Goal: Feedback & Contribution: Submit feedback/report problem

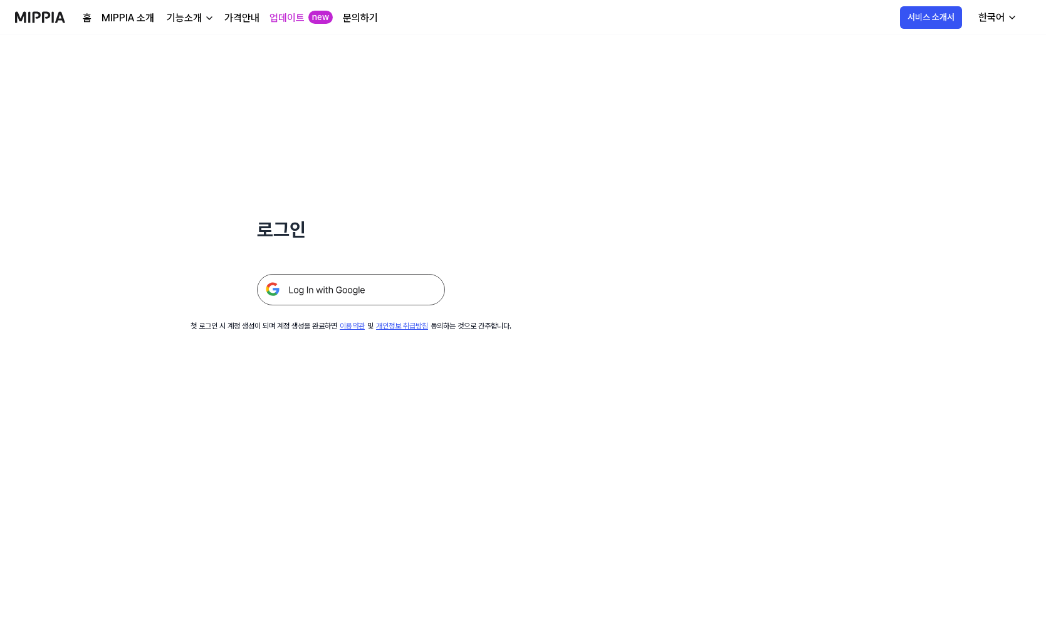
click at [476, 122] on div "로그인 첫 로그인 시 계정 생성이 되며 계정 생성을 완료하면 이용약관 및 개인정보 취급방침 동의하는 것으로 간주합니다." at bounding box center [351, 183] width 702 height 297
click at [345, 282] on img at bounding box center [351, 289] width 188 height 31
click at [46, 16] on img at bounding box center [40, 17] width 50 height 34
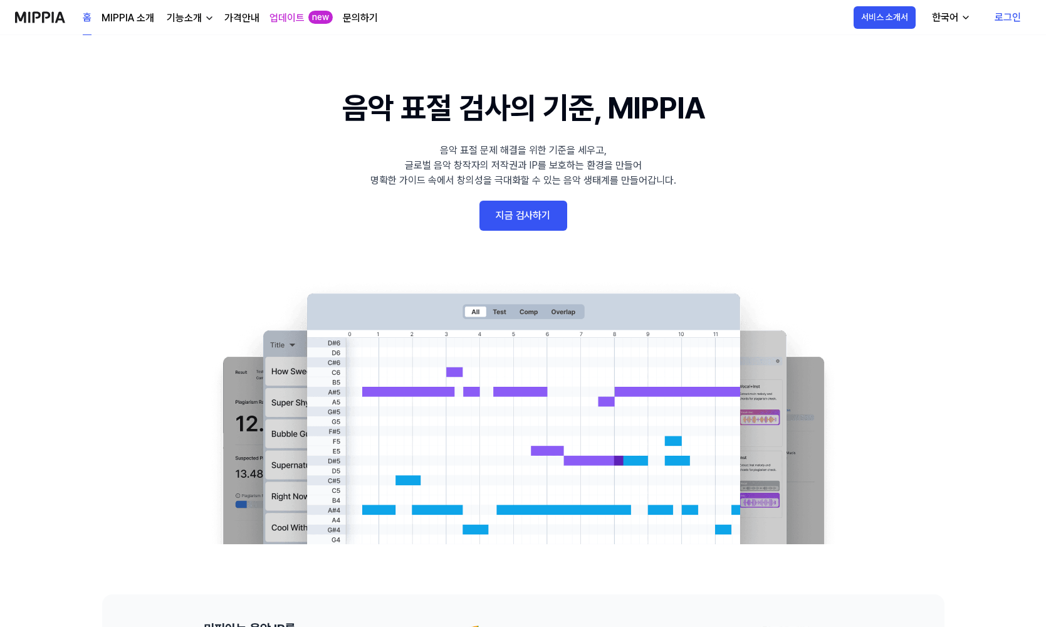
click at [1011, 18] on link "로그인" at bounding box center [1008, 17] width 46 height 35
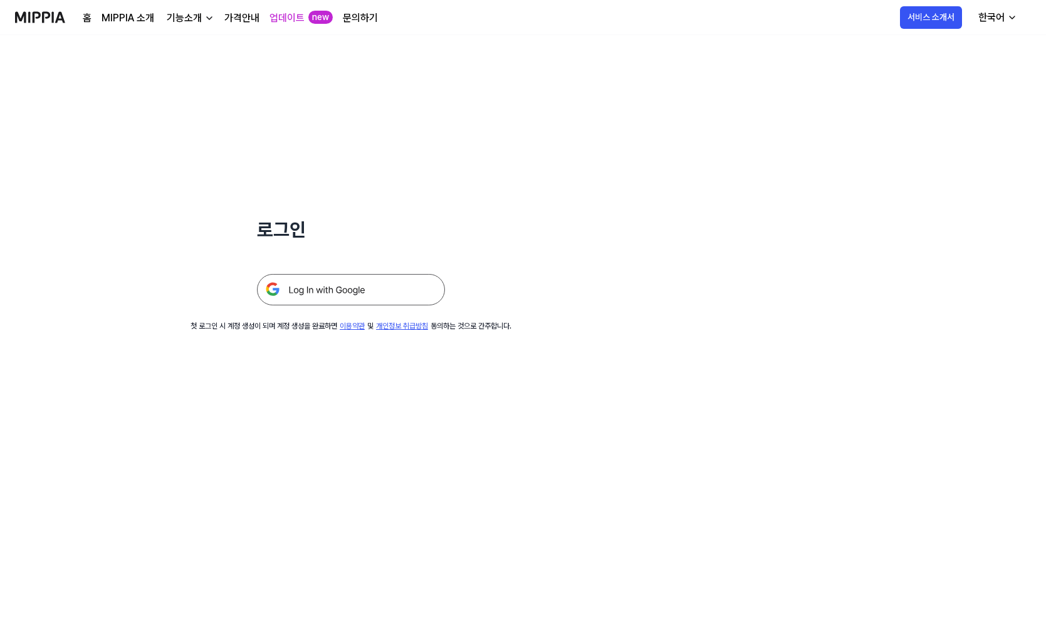
click at [58, 26] on img at bounding box center [40, 17] width 50 height 34
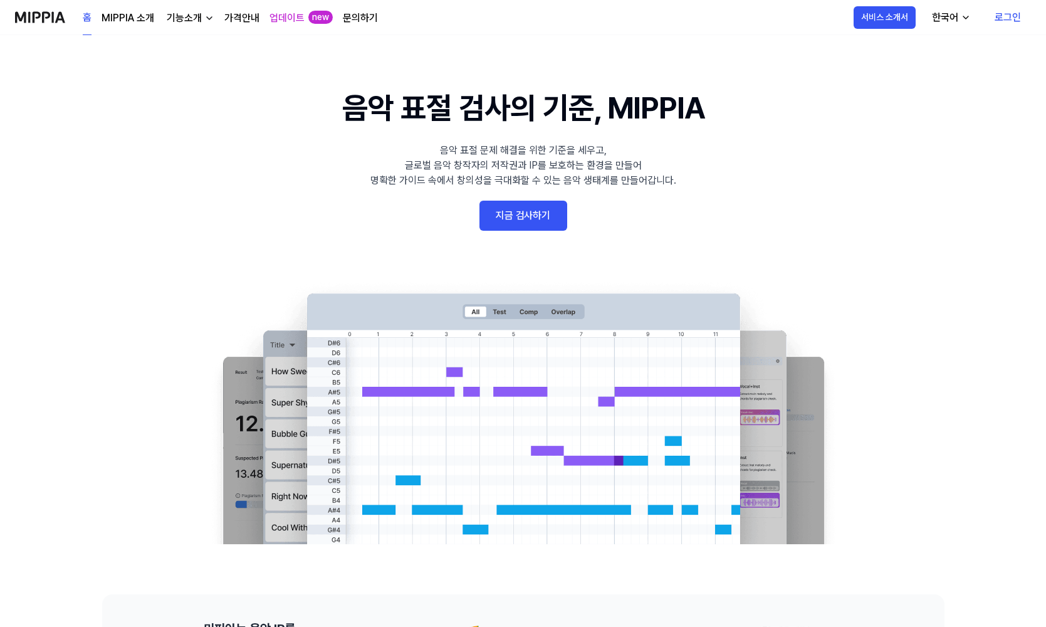
click at [83, 22] on link "홈" at bounding box center [87, 18] width 9 height 34
click at [531, 206] on link "지금 검사하기" at bounding box center [524, 216] width 88 height 30
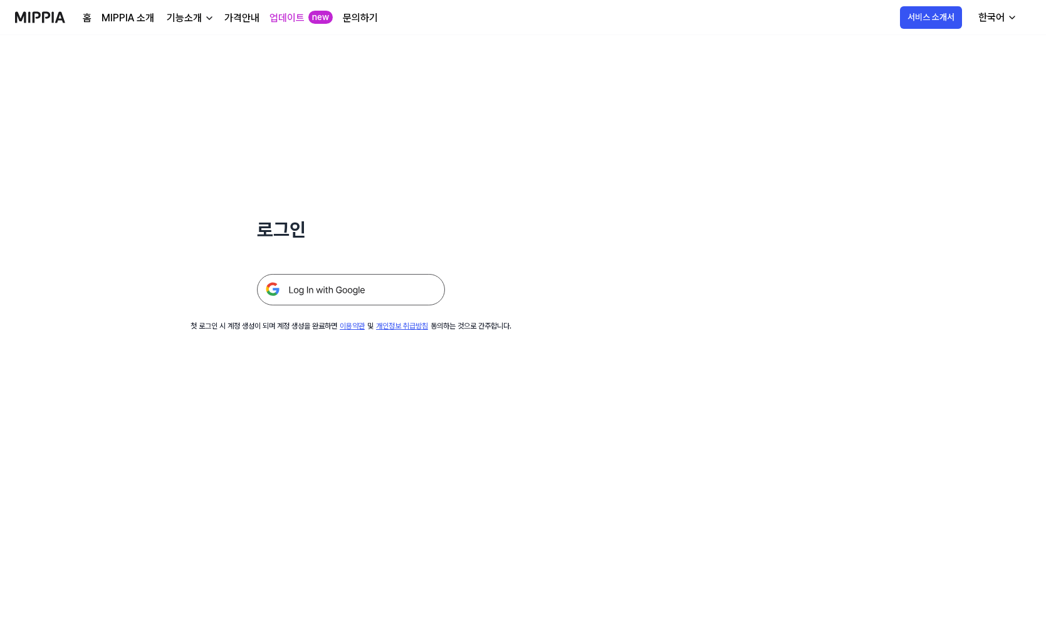
click at [354, 287] on img at bounding box center [351, 289] width 188 height 31
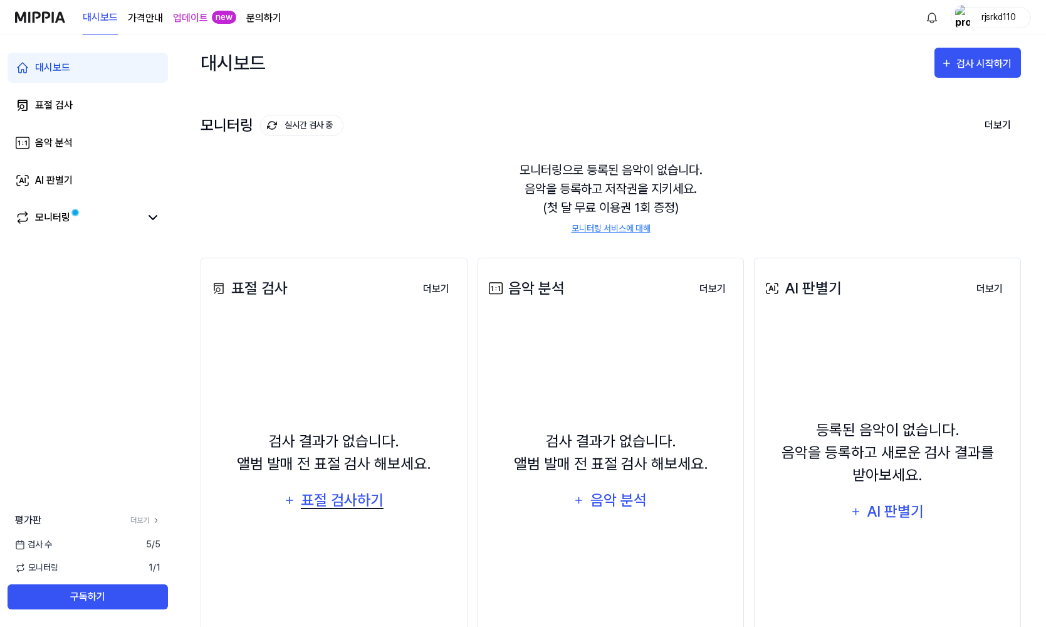
click at [345, 493] on div "표절 검사하기" at bounding box center [342, 500] width 85 height 24
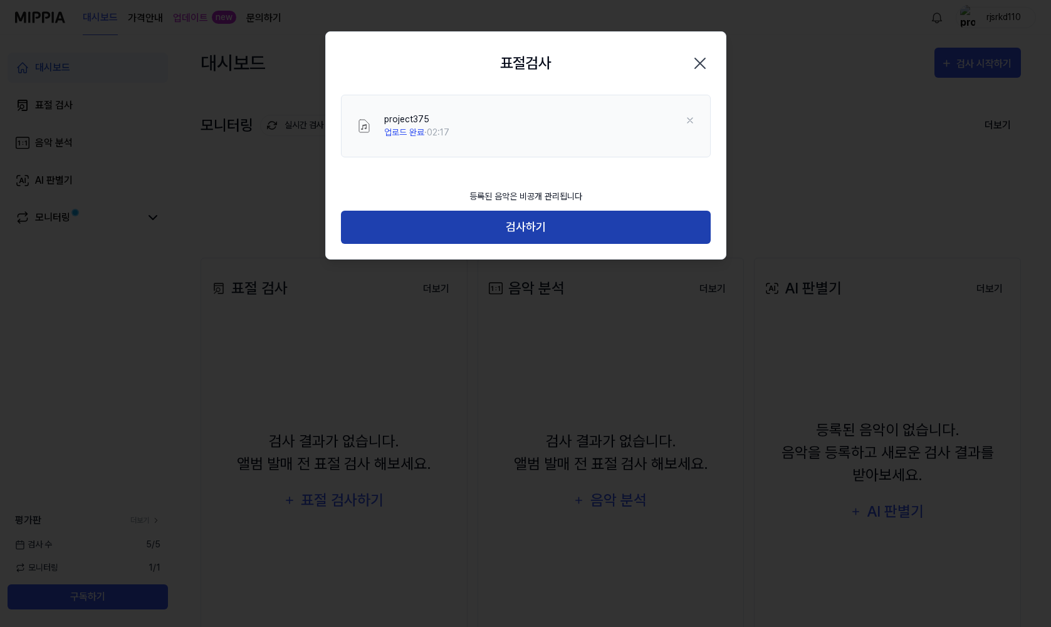
click at [550, 236] on button "검사하기" at bounding box center [526, 227] width 370 height 33
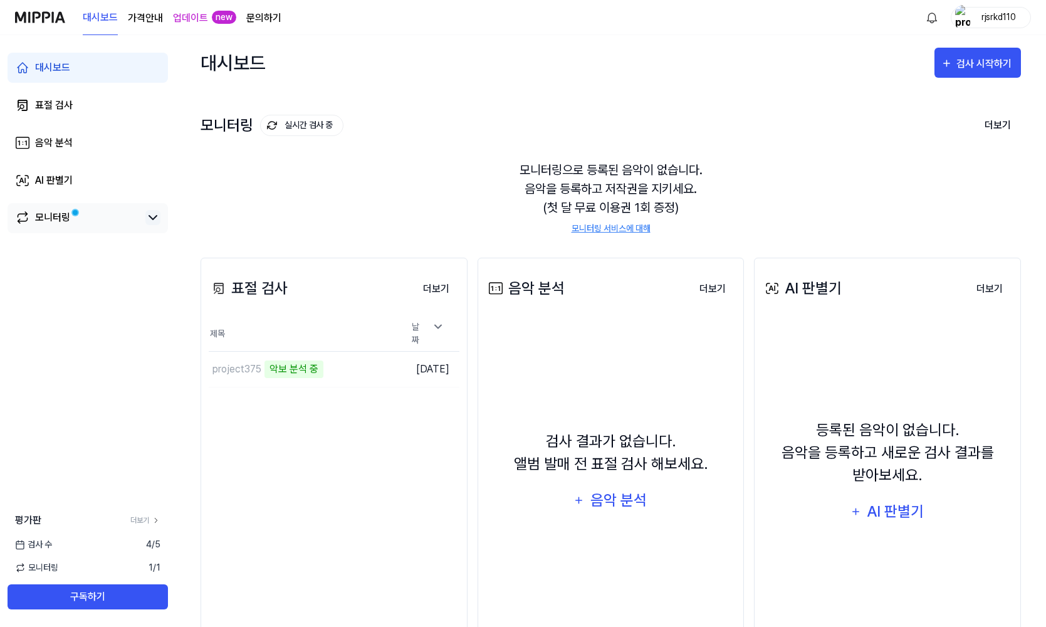
click at [154, 216] on icon at bounding box center [152, 217] width 15 height 15
click at [154, 222] on icon at bounding box center [152, 217] width 15 height 15
click at [355, 367] on td "project375 악보 분석 중 이동하기" at bounding box center [303, 369] width 188 height 35
click at [356, 368] on button "이동하기" at bounding box center [374, 369] width 45 height 20
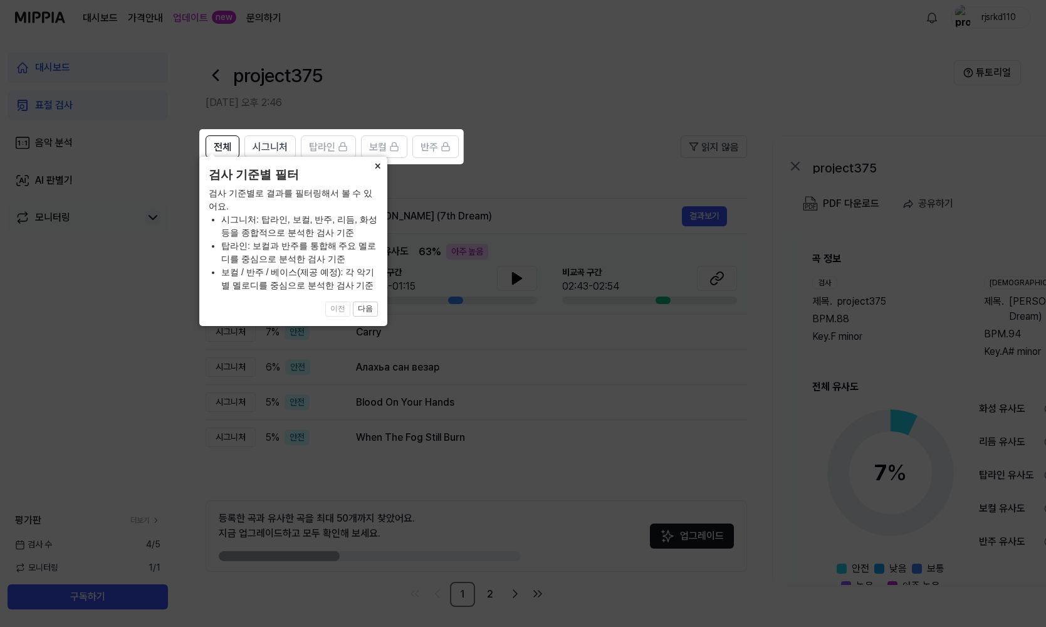
click at [379, 174] on button "×" at bounding box center [377, 166] width 20 height 18
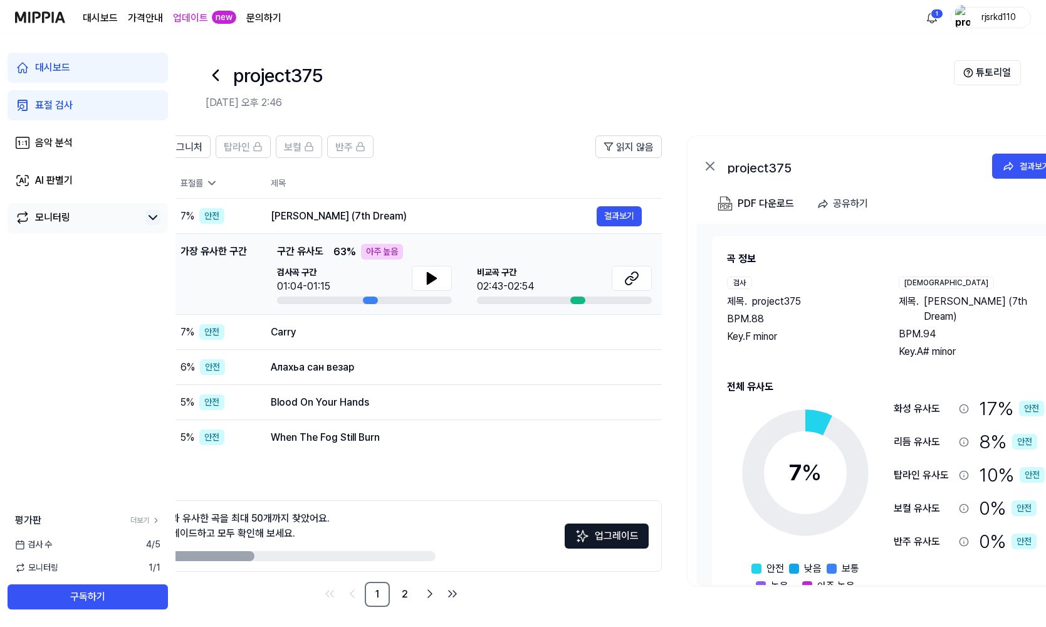
drag, startPoint x: 758, startPoint y: 624, endPoint x: 677, endPoint y: 615, distance: 81.3
click at [673, 615] on div "전체 시그니처 탑라인 보컬 반주 읽지 않음 전체 시그니처 탑라인 보컬 반주 타입 표절률 제목 표절률 읽지 않음 시그니처 7 % 안전 Lucid…" at bounding box center [595, 377] width 1011 height 509
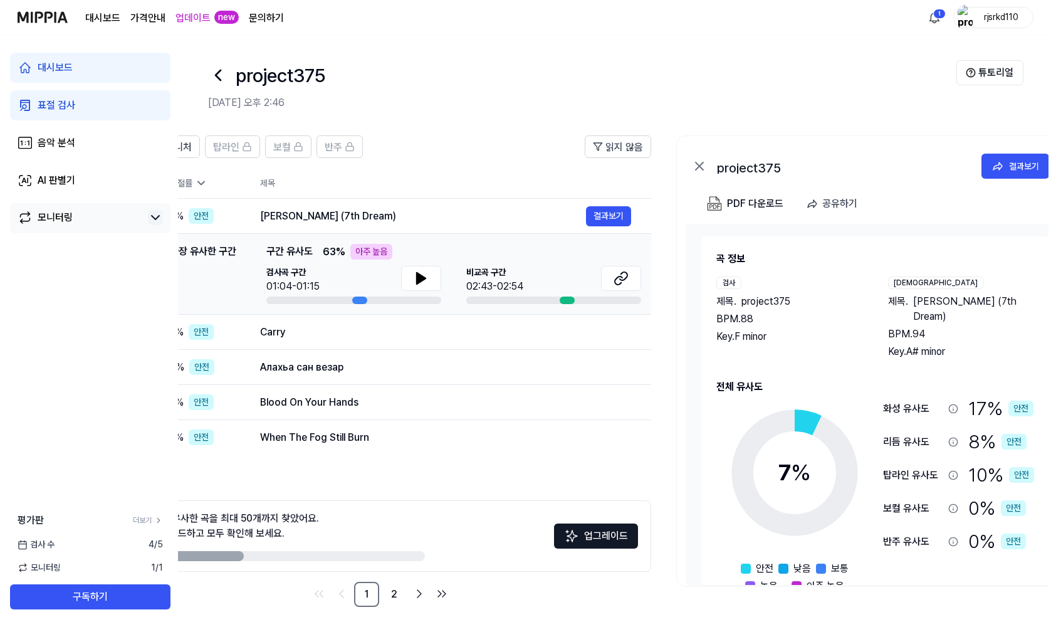
scroll to position [0, 98]
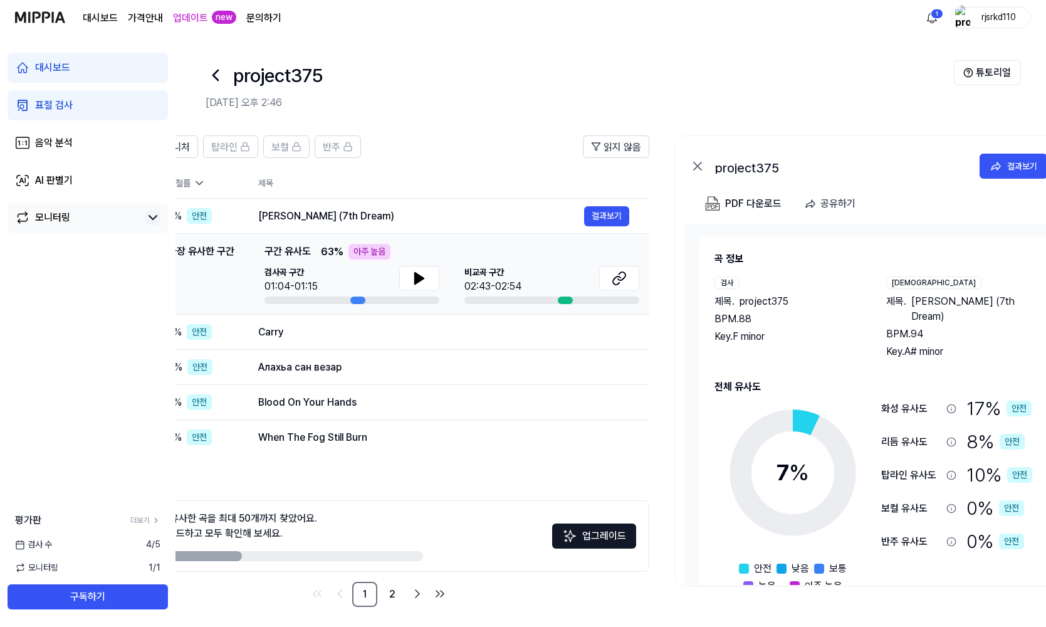
drag, startPoint x: 682, startPoint y: 613, endPoint x: 671, endPoint y: 613, distance: 10.7
click at [671, 613] on div "전체 시그니처 탑라인 보컬 반주 읽지 않음 전체 시그니처 탑라인 보컬 반주 타입 표절률 제목 표절률 읽지 않음 시그니처 7 % 안전 Lucid…" at bounding box center [583, 377] width 1011 height 509
click at [607, 218] on button "결과보기" at bounding box center [606, 216] width 45 height 20
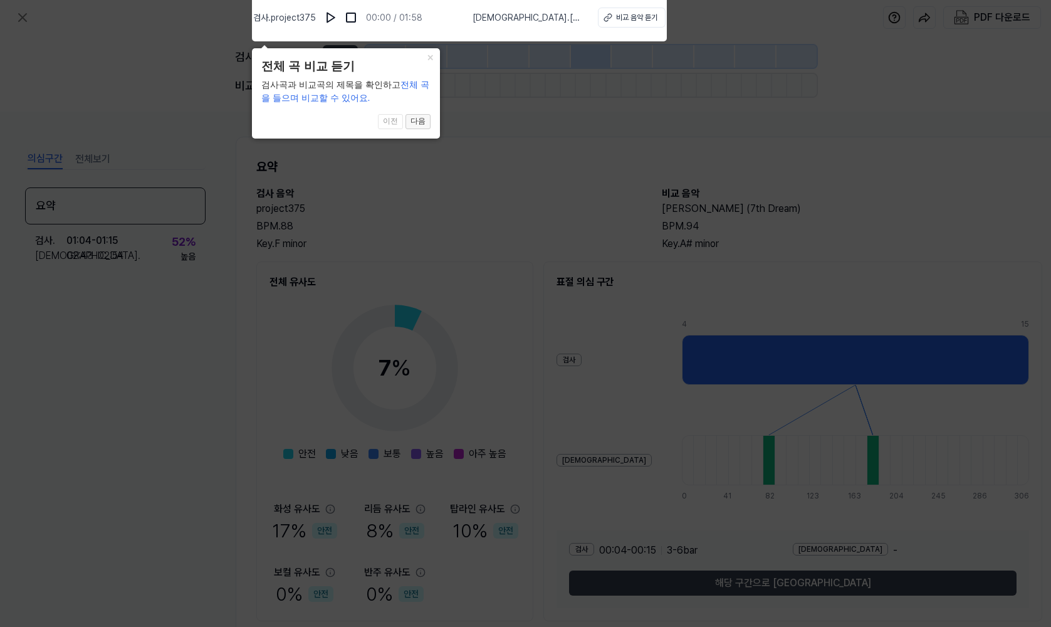
click at [418, 120] on button "다음" at bounding box center [418, 121] width 25 height 15
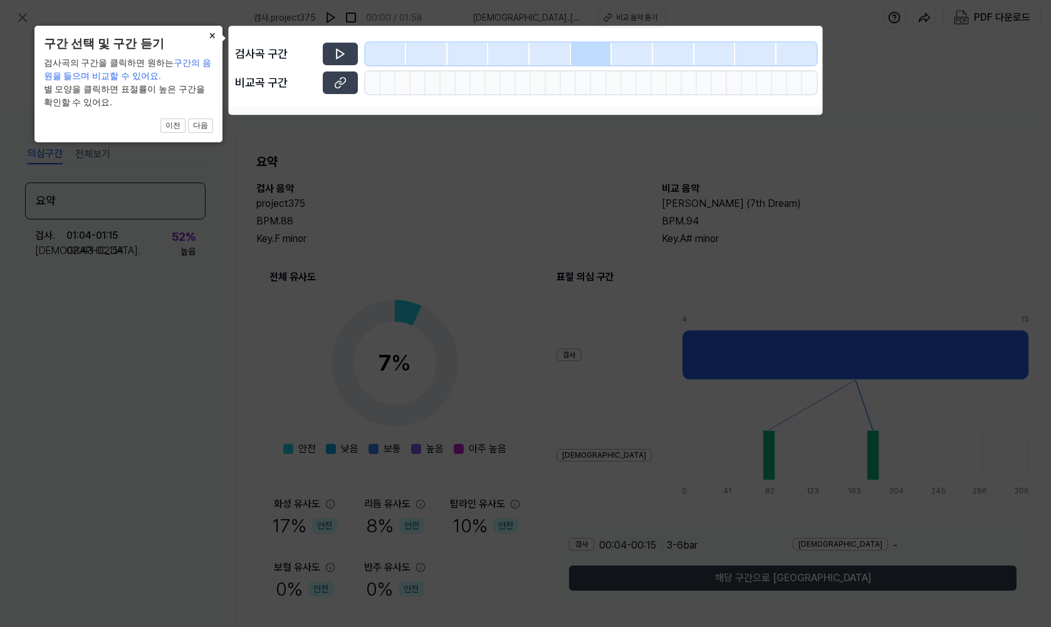
click at [216, 33] on button "×" at bounding box center [212, 35] width 20 height 18
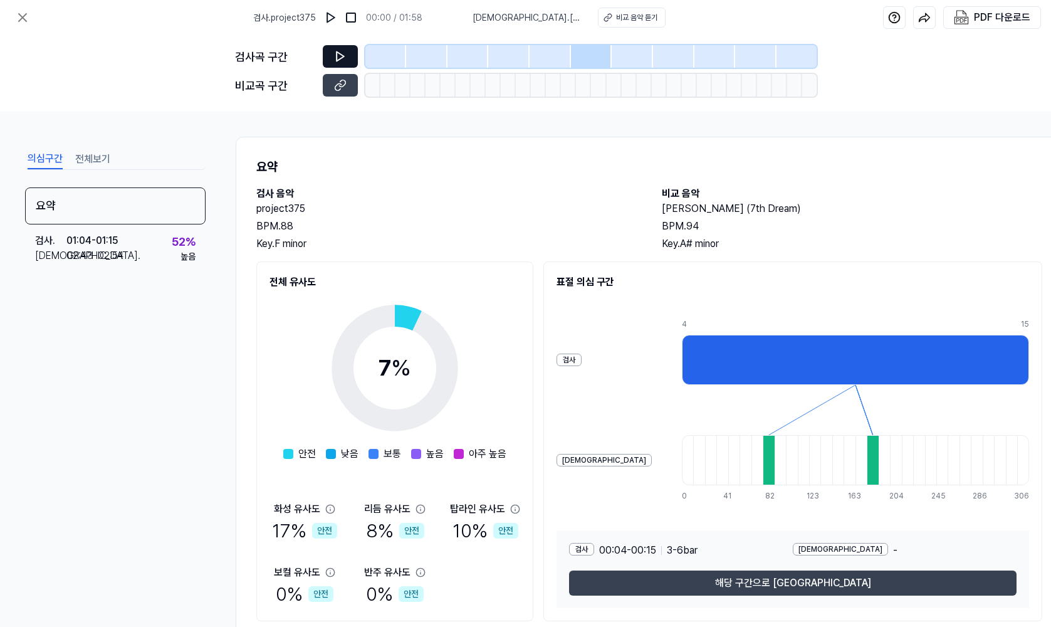
click at [332, 53] on button at bounding box center [340, 56] width 35 height 23
click at [339, 58] on icon at bounding box center [340, 56] width 13 height 13
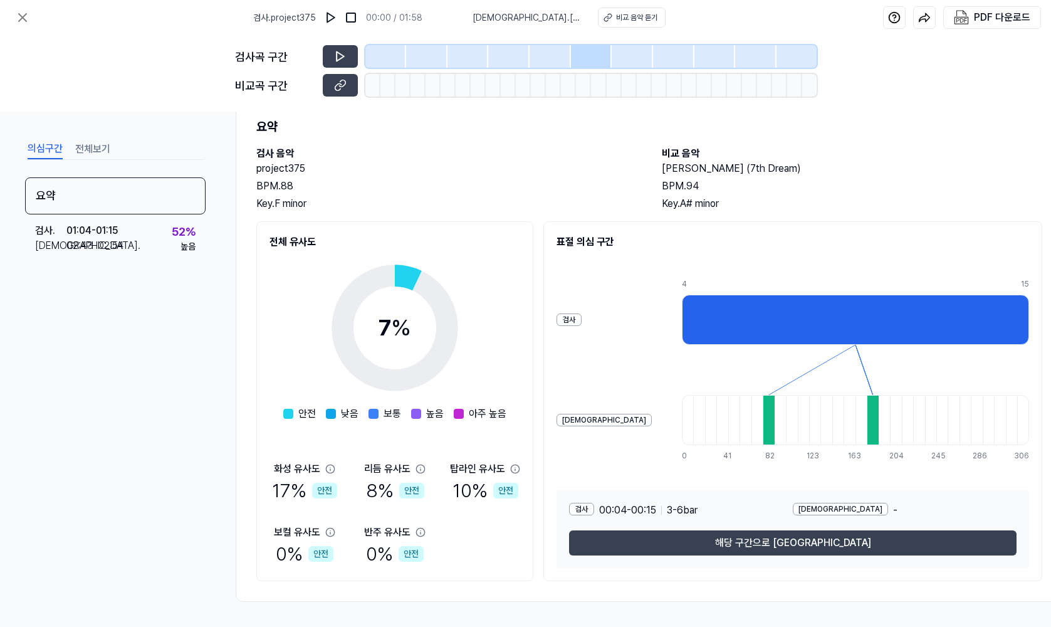
scroll to position [0, 0]
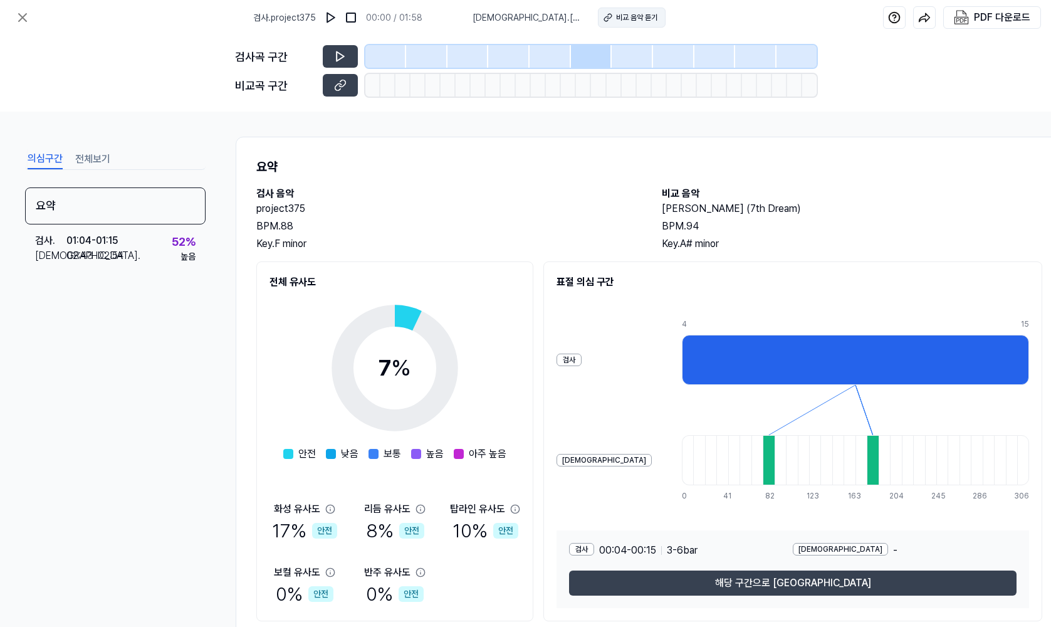
click at [621, 20] on div "비교 음악 듣기" at bounding box center [636, 17] width 41 height 11
click at [347, 85] on button at bounding box center [340, 85] width 35 height 23
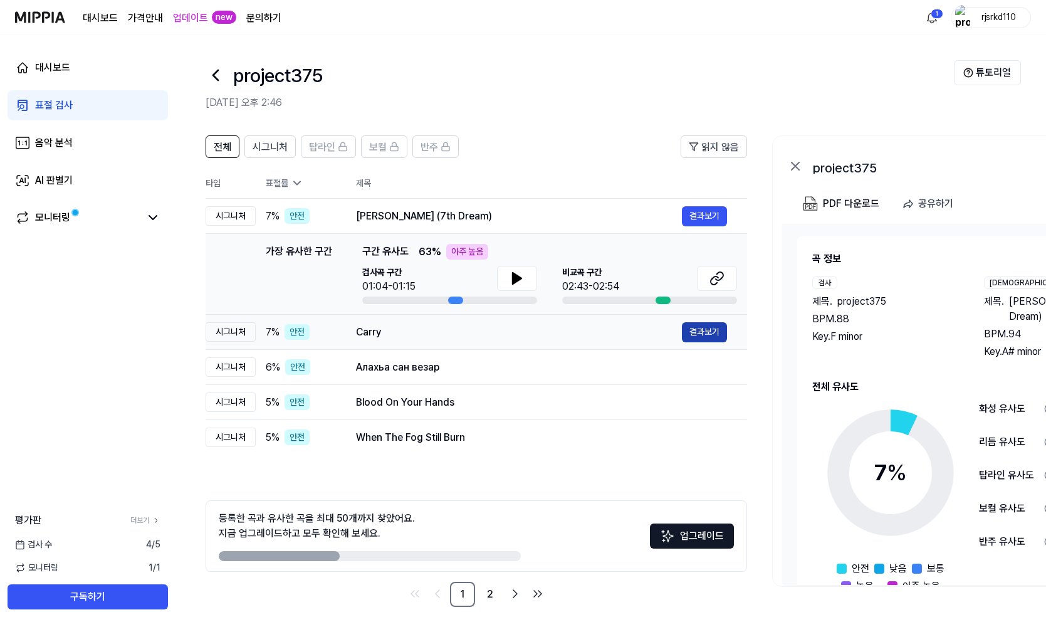
click at [693, 330] on button "결과보기" at bounding box center [704, 332] width 45 height 20
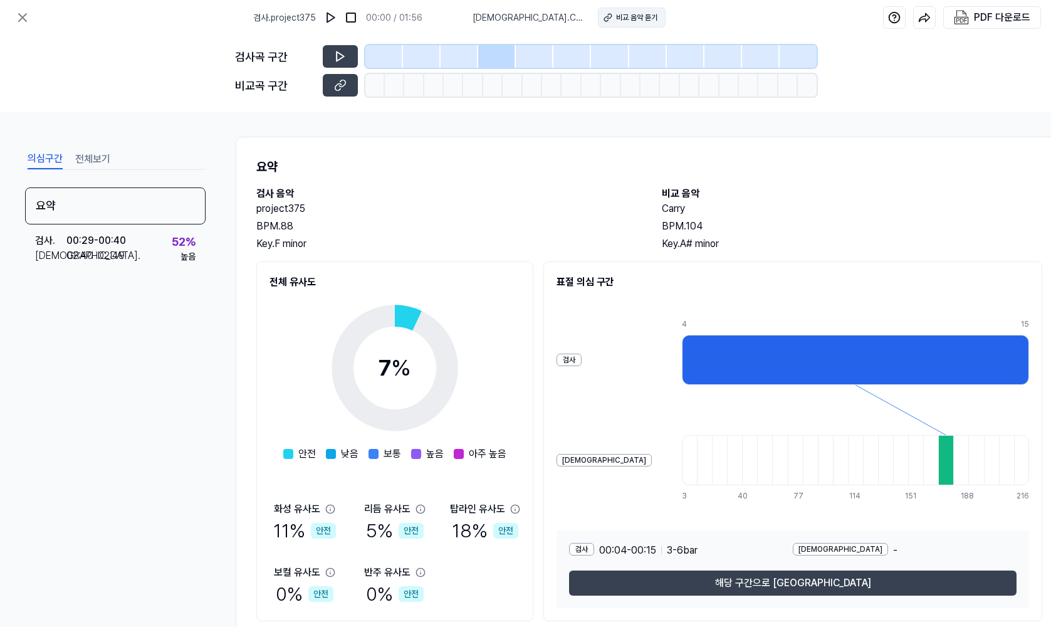
click at [616, 17] on div "비교 음악 듣기" at bounding box center [636, 17] width 41 height 11
click at [336, 88] on icon at bounding box center [340, 85] width 13 height 13
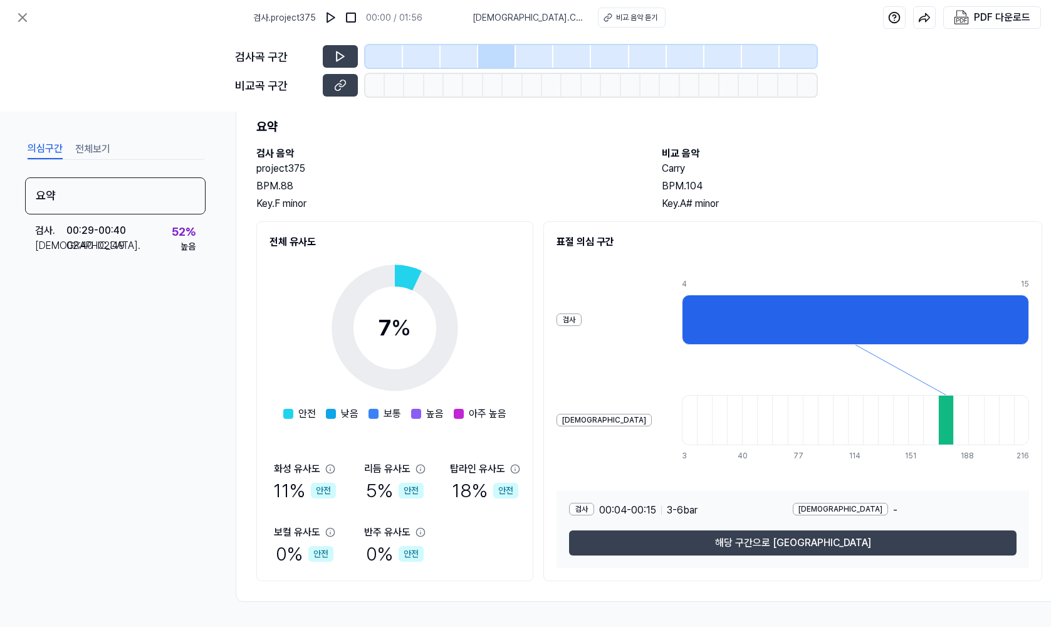
scroll to position [45, 0]
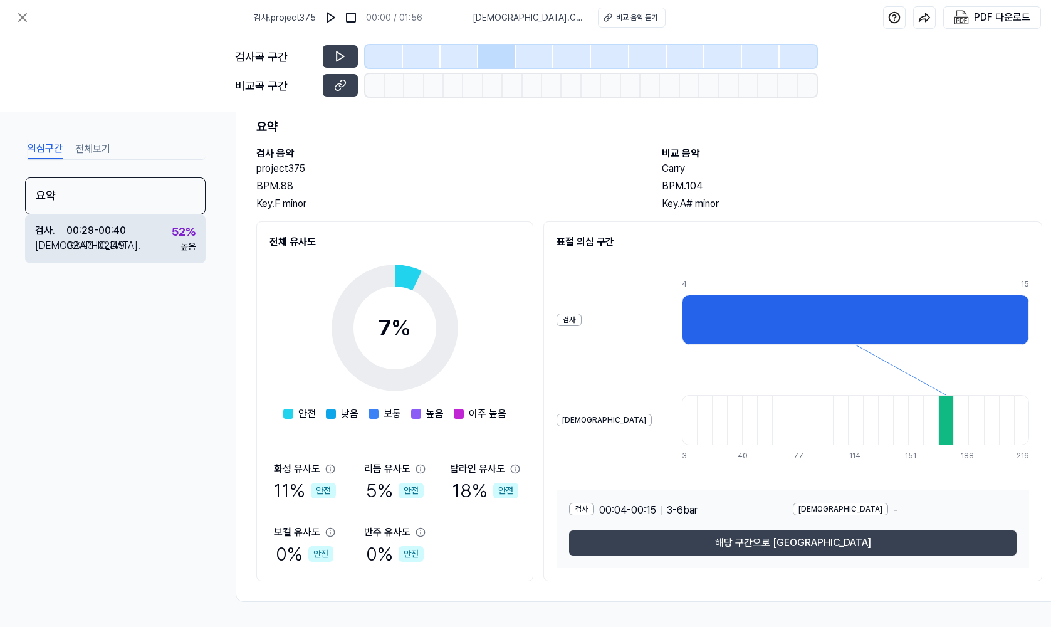
click at [137, 226] on div "검사 . 00:29 - 00:40 비교 . 02:40 - 02:49 52 % 높음" at bounding box center [115, 238] width 181 height 49
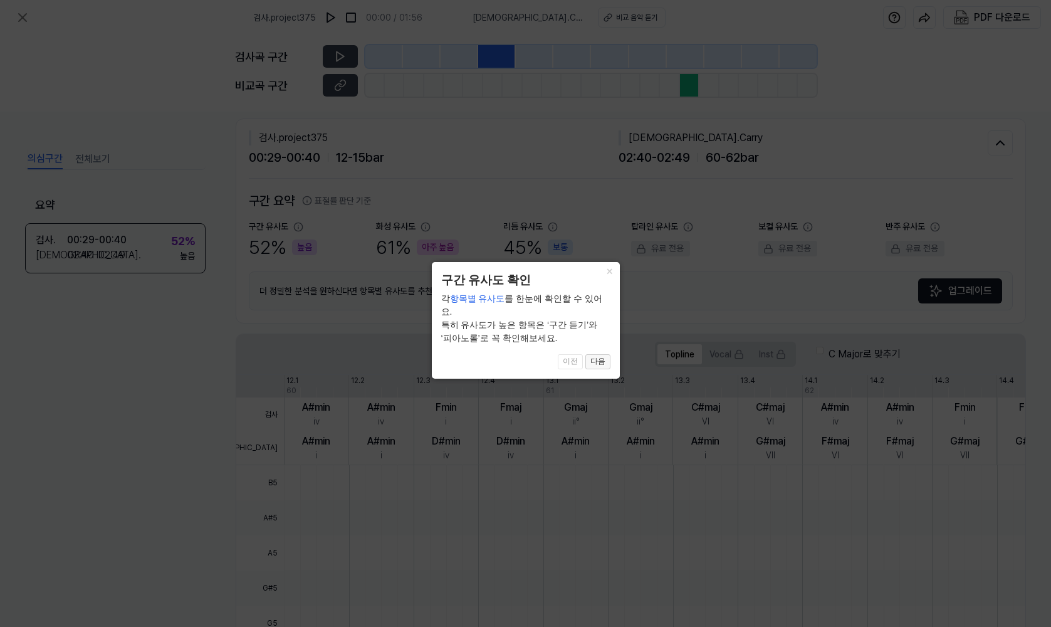
click at [601, 354] on button "다음" at bounding box center [598, 361] width 25 height 15
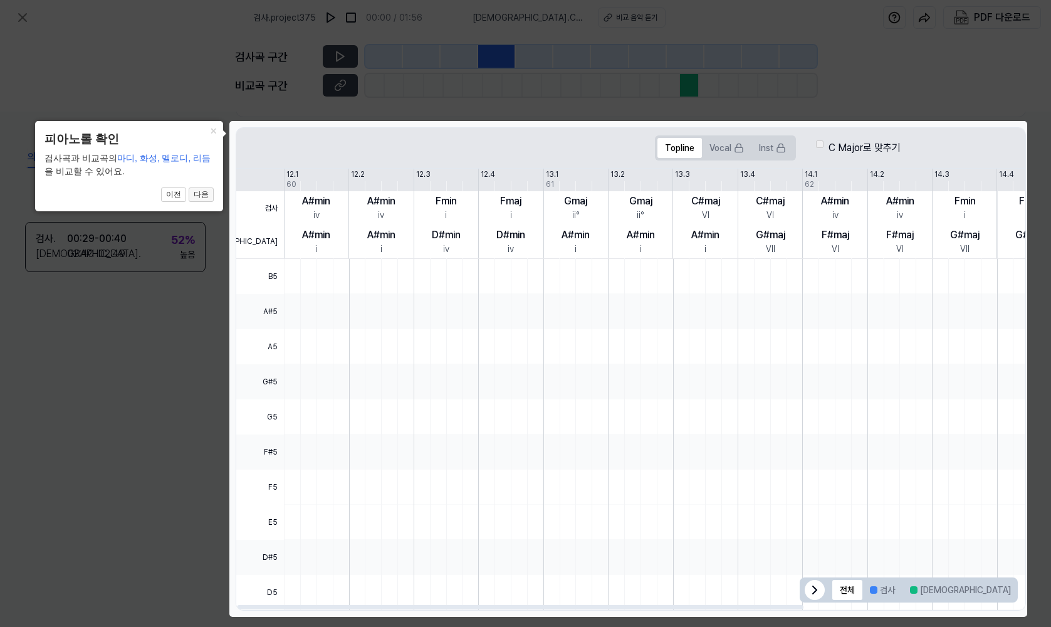
click at [213, 195] on button "다음" at bounding box center [201, 194] width 25 height 15
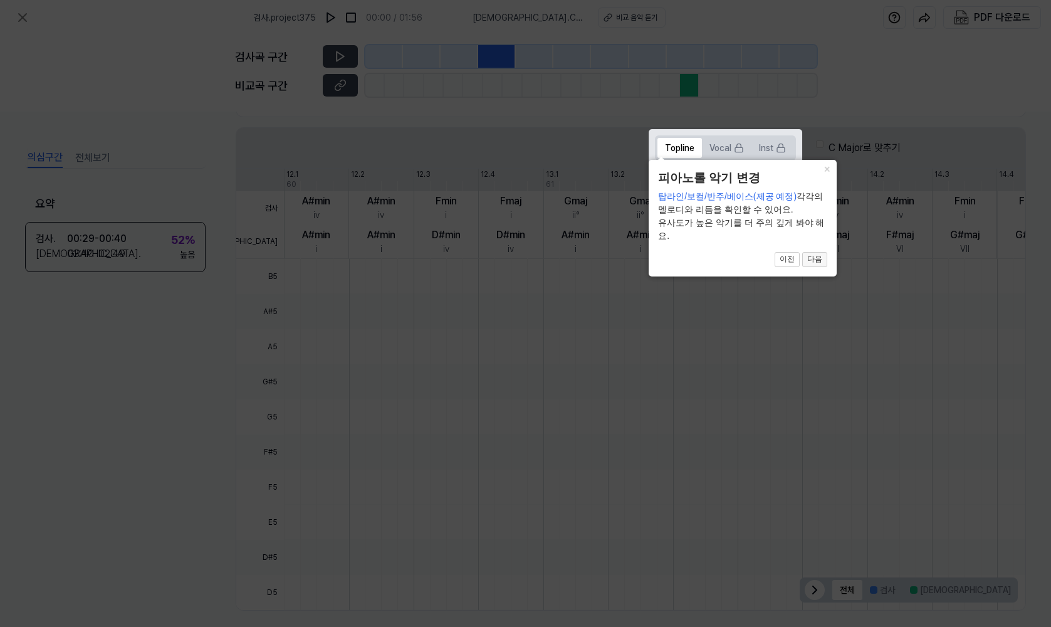
click at [814, 259] on button "다음" at bounding box center [814, 259] width 25 height 15
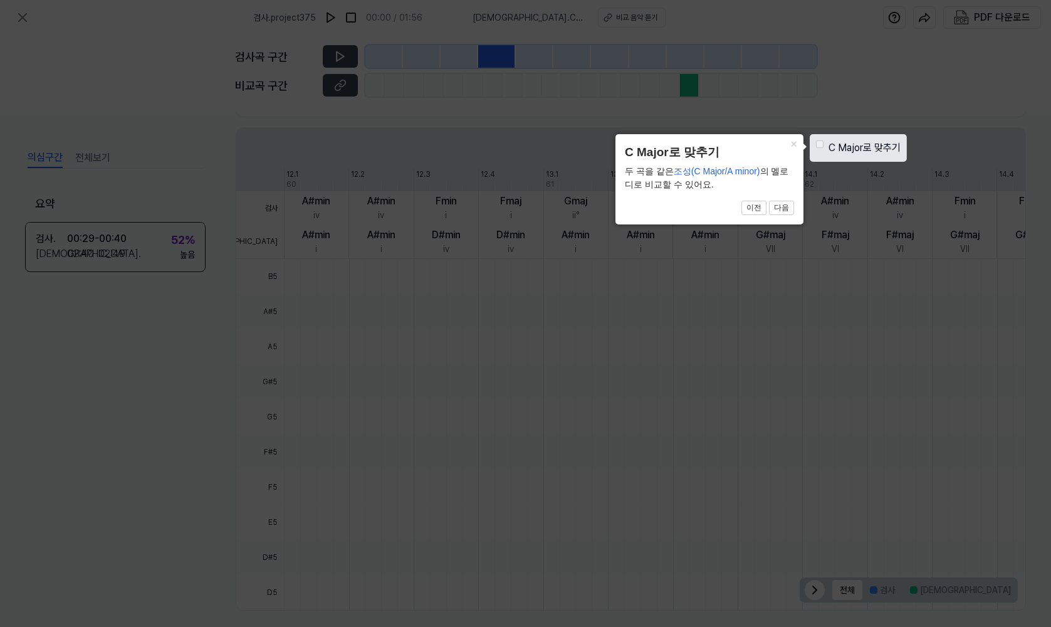
click at [792, 211] on button "다음" at bounding box center [781, 208] width 25 height 15
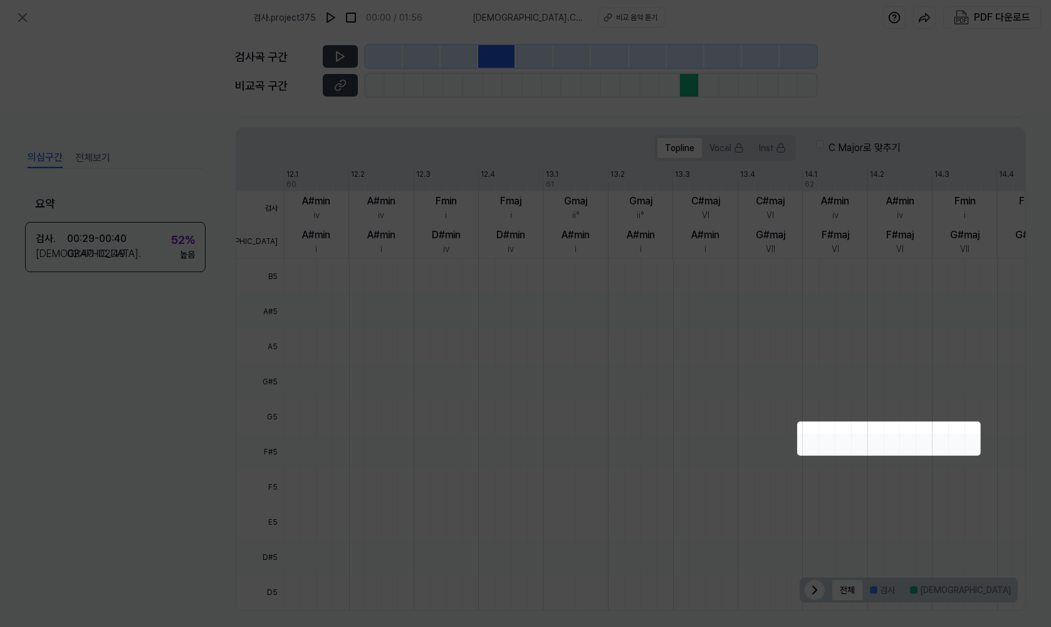
click at [789, 209] on icon at bounding box center [525, 313] width 1051 height 627
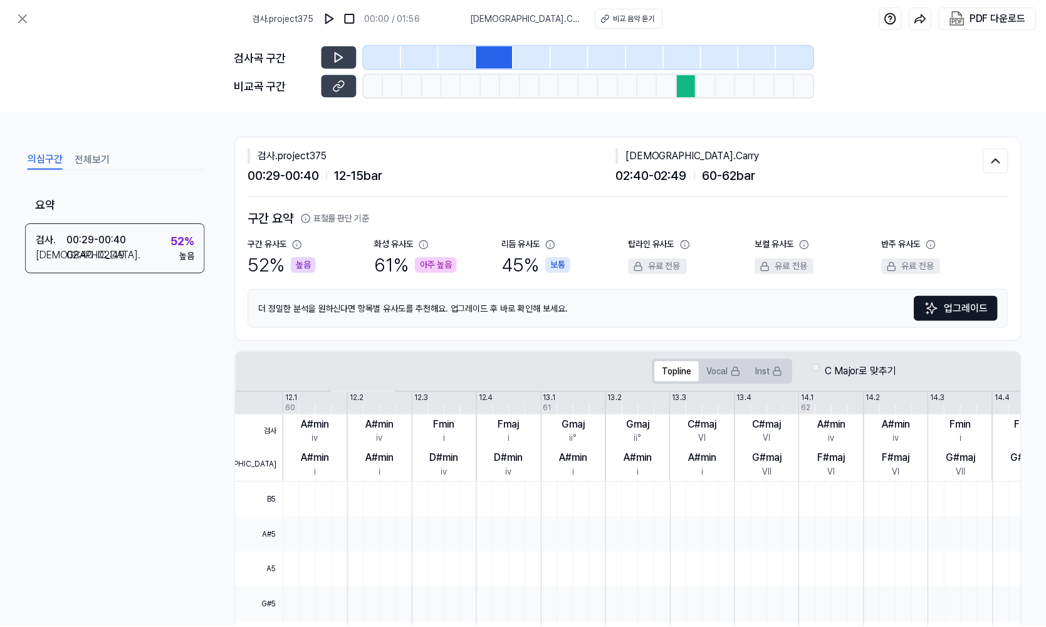
scroll to position [0, 0]
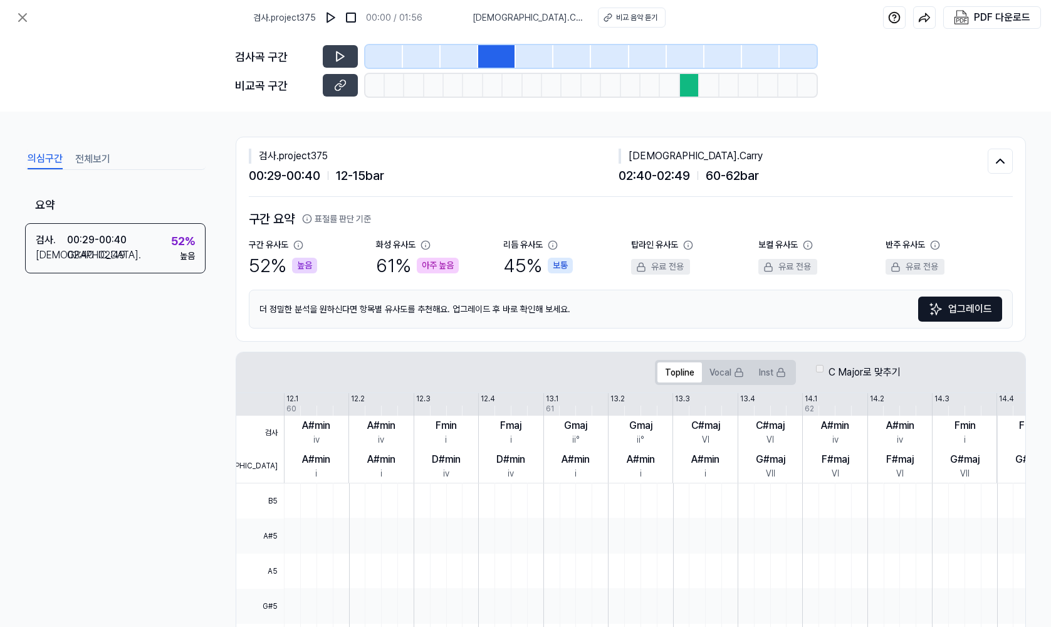
click at [84, 163] on button "전체보기" at bounding box center [92, 159] width 35 height 20
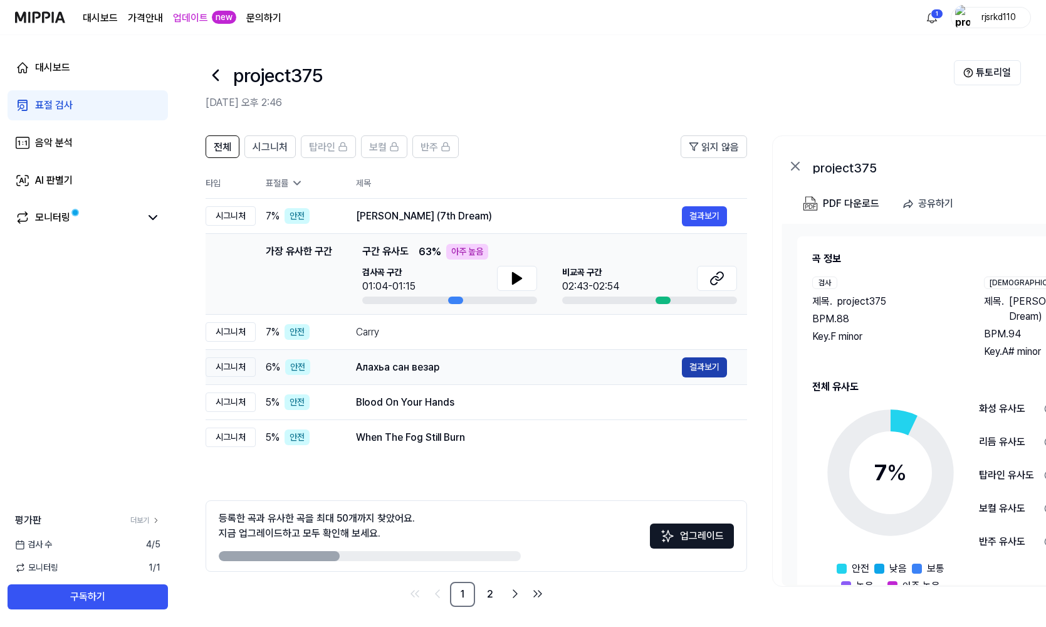
click at [708, 368] on button "결과보기" at bounding box center [704, 367] width 45 height 20
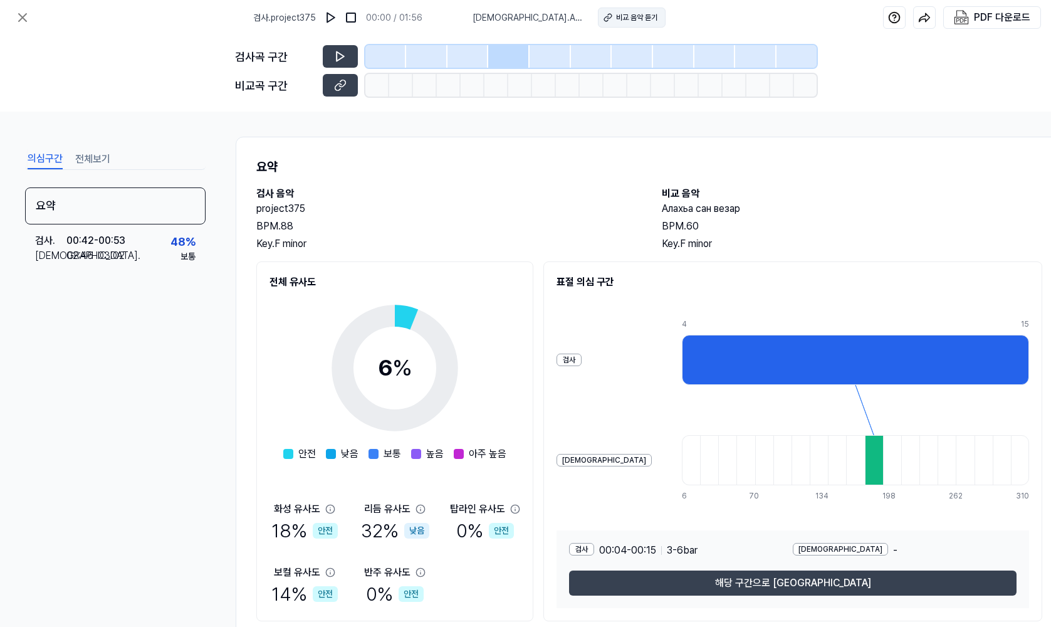
click at [624, 15] on div "비교 음악 듣기" at bounding box center [636, 17] width 41 height 11
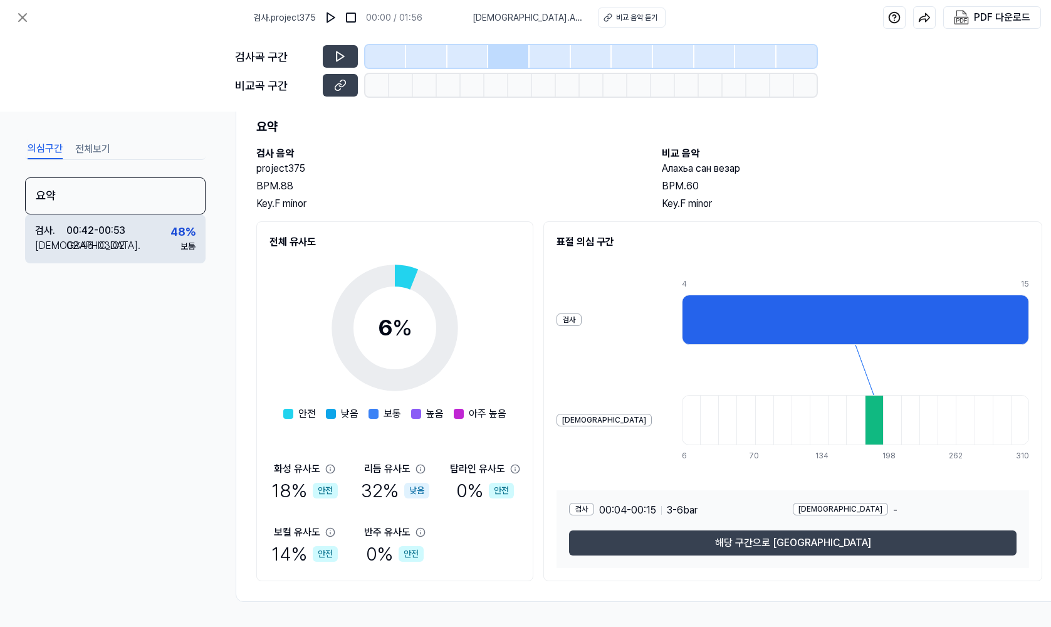
click at [138, 249] on div "검사 . 00:42 - 00:53 비교 . 02:46 - 03:02 48 % 보통" at bounding box center [115, 238] width 181 height 49
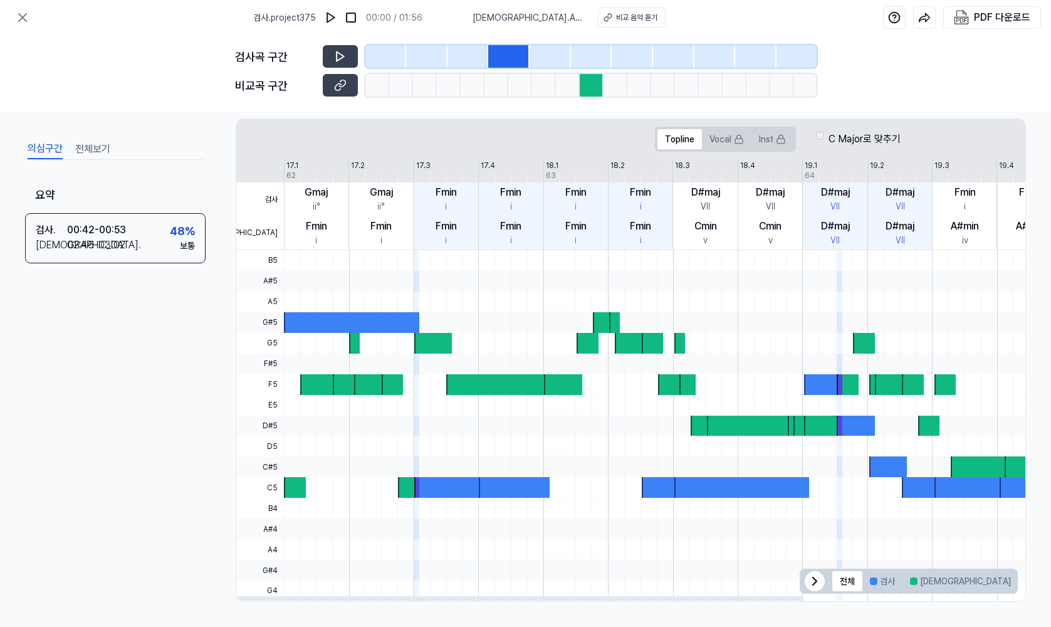
scroll to position [0, 0]
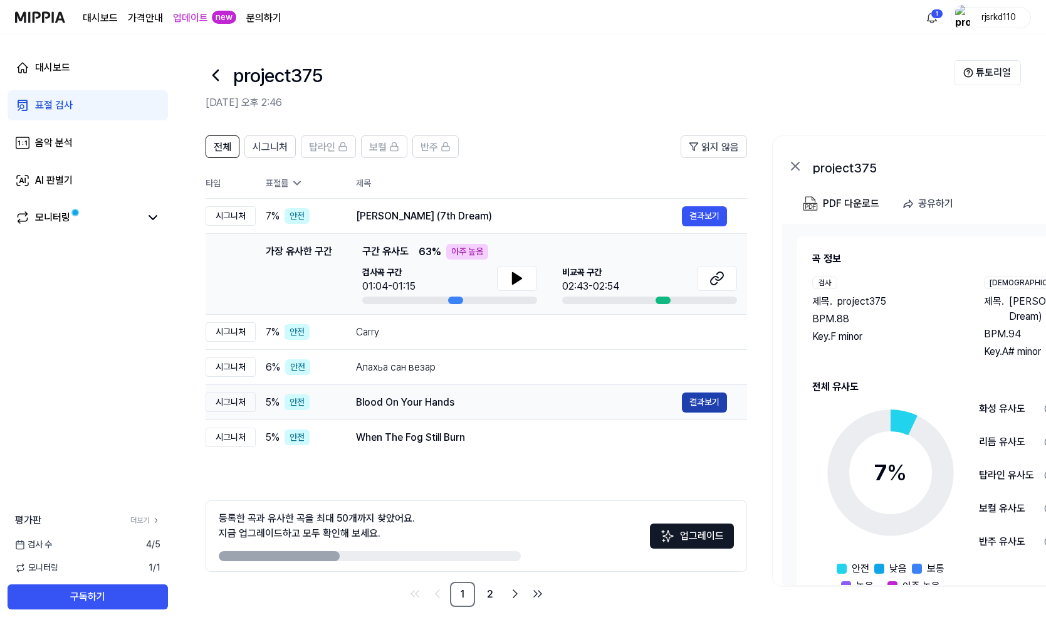
click at [695, 404] on button "결과보기" at bounding box center [704, 402] width 45 height 20
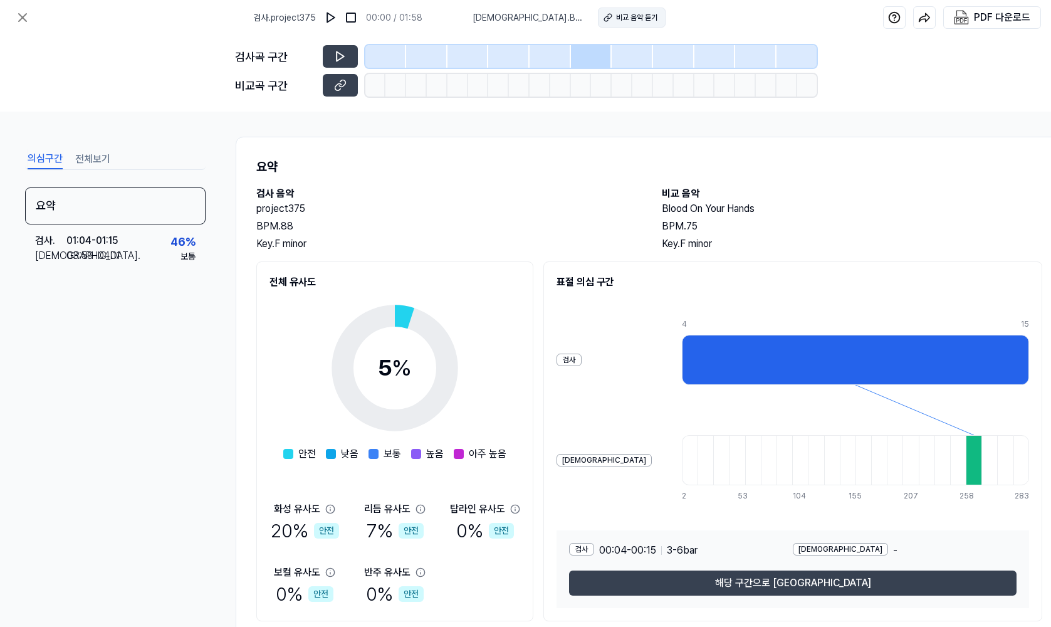
click at [630, 17] on div "비교 음악 듣기" at bounding box center [636, 17] width 41 height 11
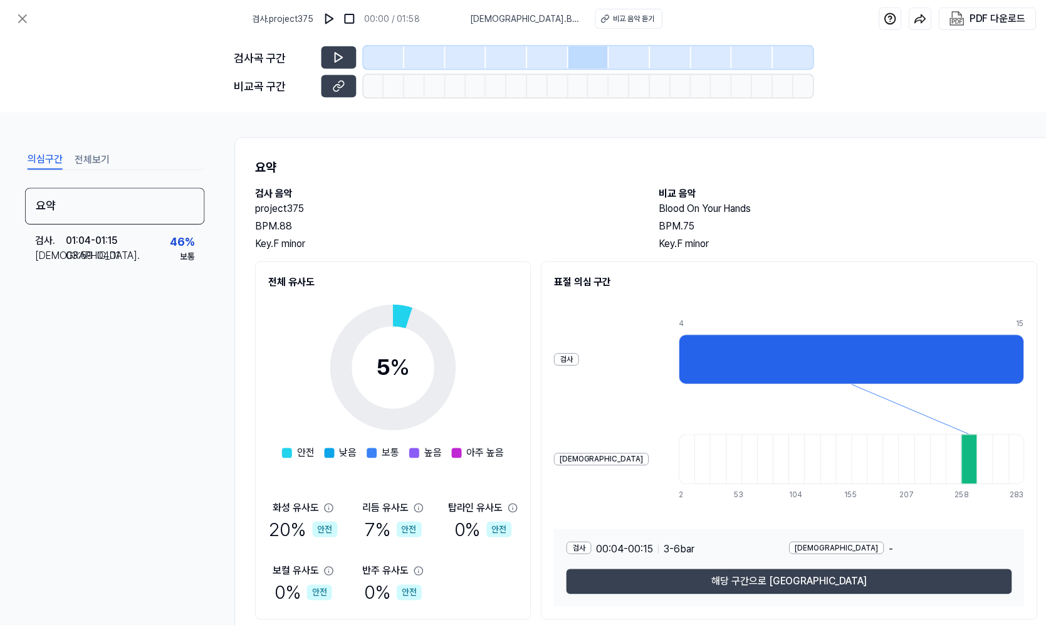
scroll to position [3, 0]
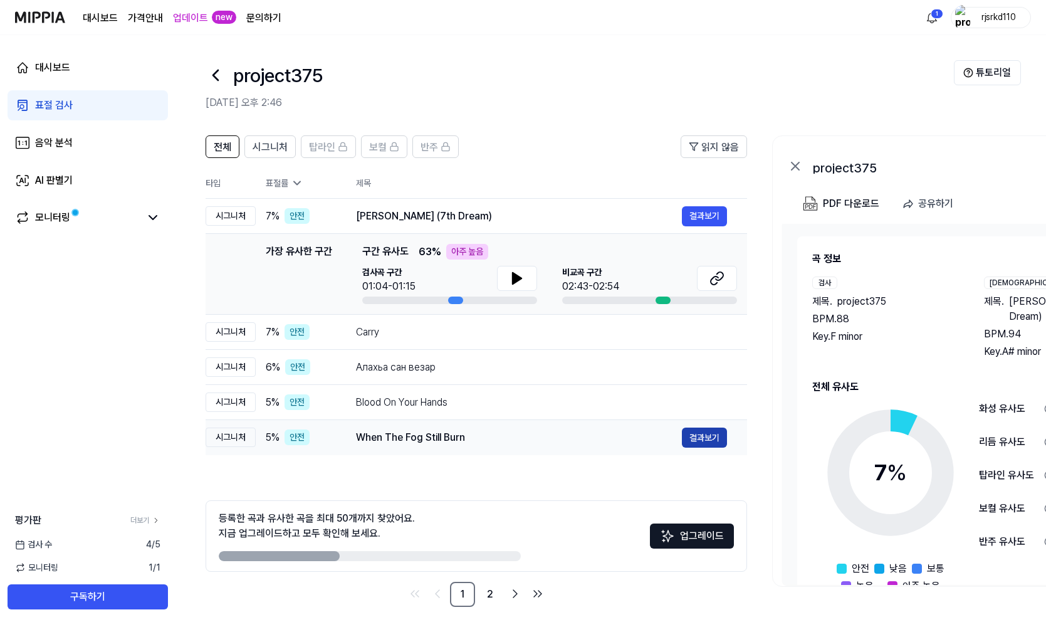
click at [708, 437] on button "결과보기" at bounding box center [704, 438] width 45 height 20
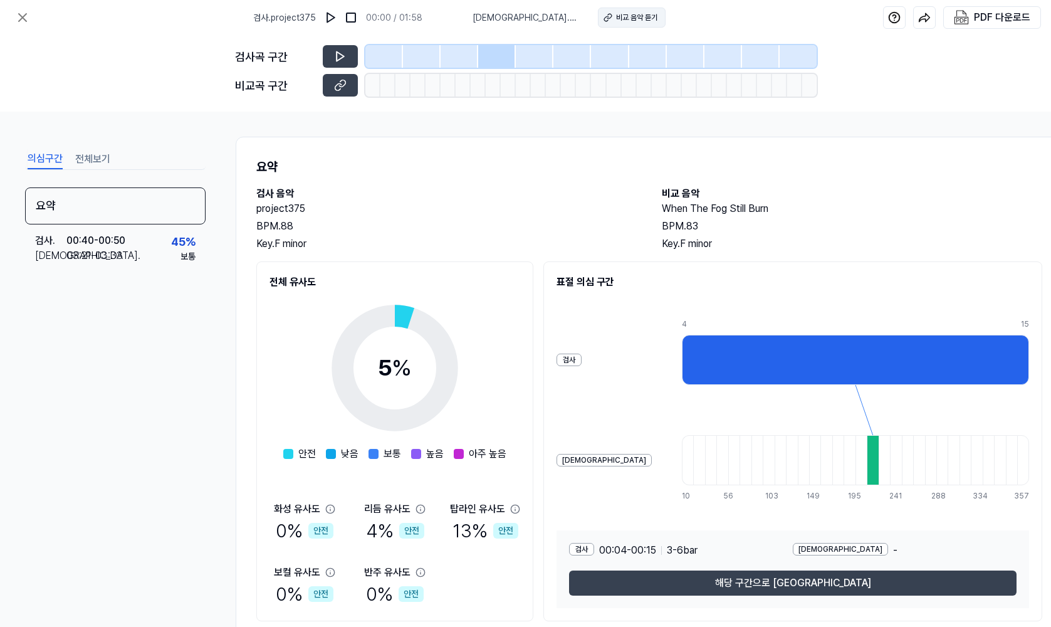
click at [633, 14] on div "비교 음악 듣기" at bounding box center [636, 17] width 41 height 11
click at [31, 19] on button at bounding box center [22, 17] width 25 height 25
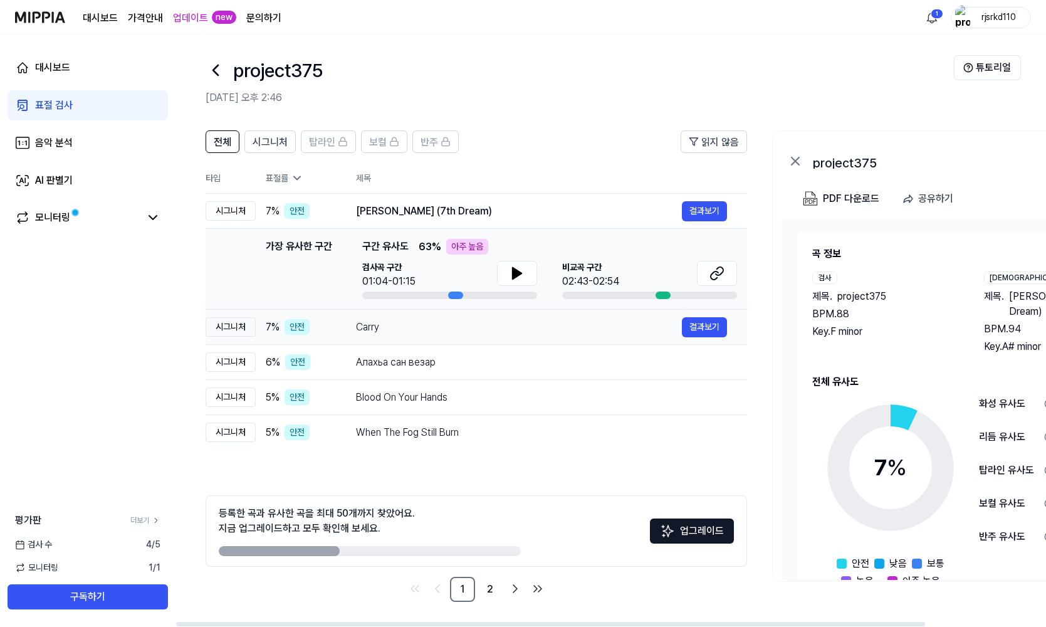
scroll to position [0, 0]
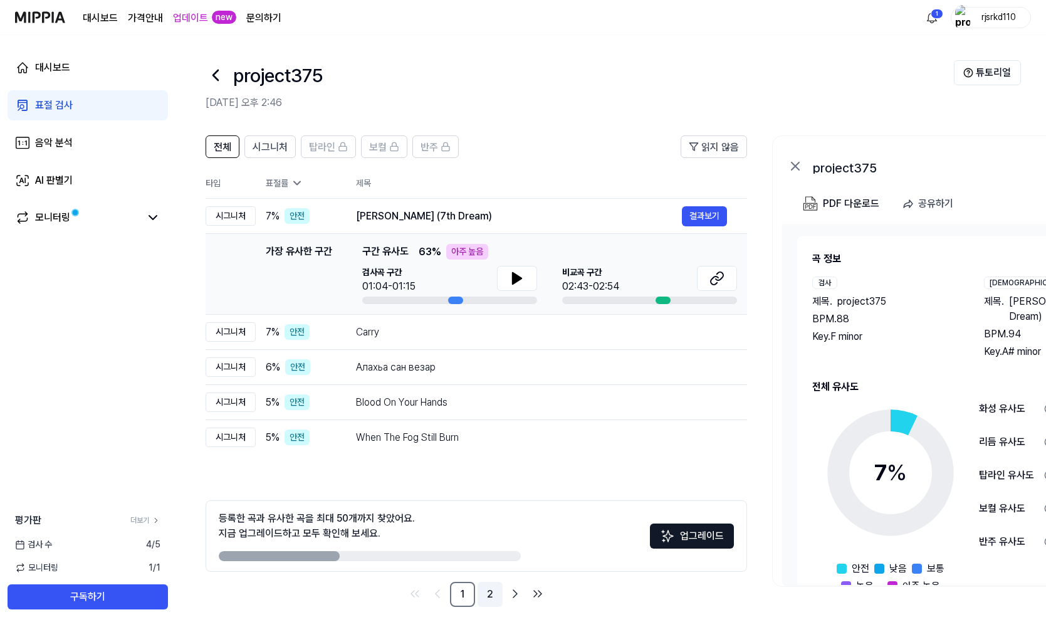
click at [482, 589] on link "2" at bounding box center [490, 594] width 25 height 25
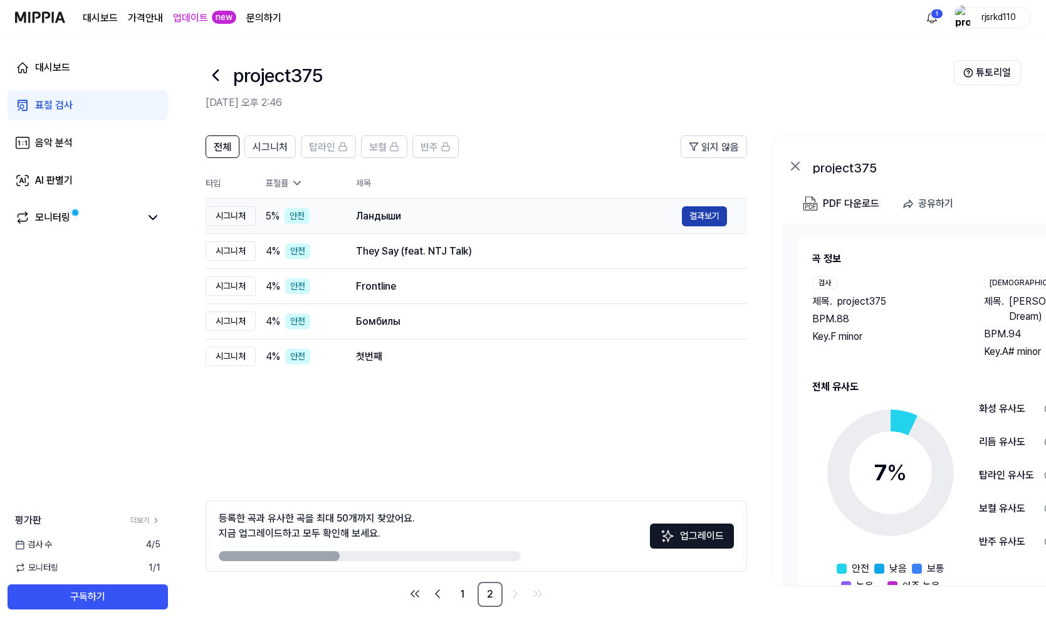
click at [698, 214] on button "결과보기" at bounding box center [704, 216] width 45 height 20
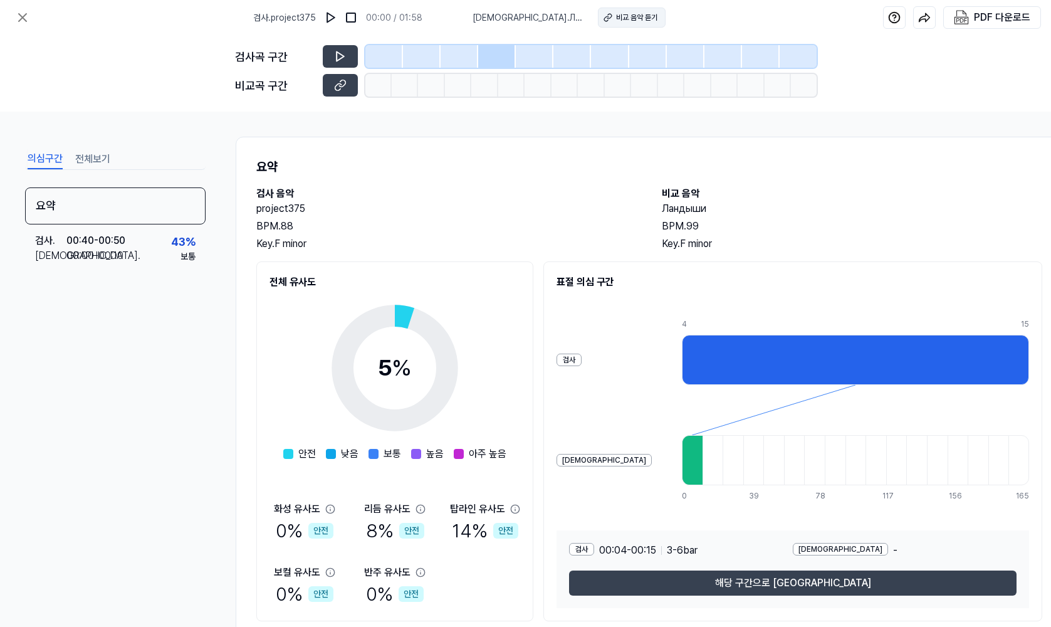
click at [624, 14] on div "비교 음악 듣기" at bounding box center [636, 17] width 41 height 11
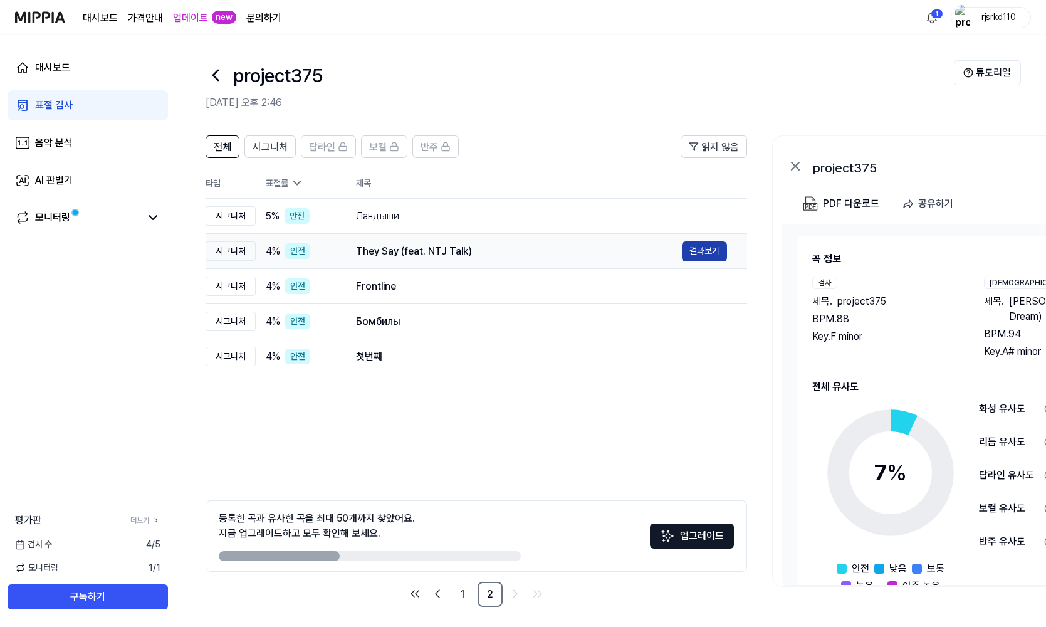
click at [709, 256] on button "결과보기" at bounding box center [704, 251] width 45 height 20
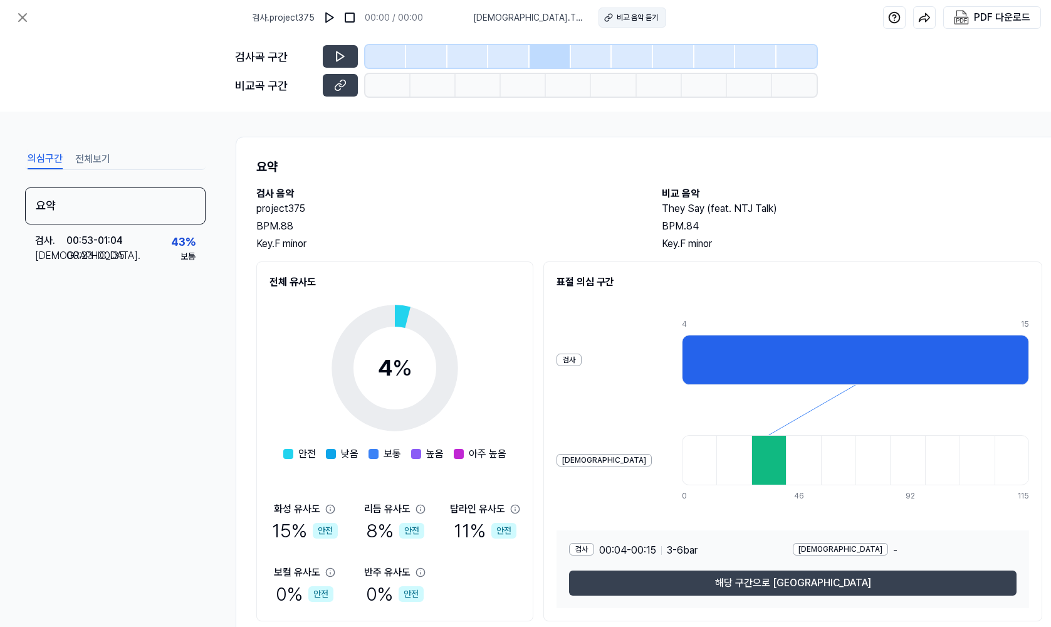
click at [638, 18] on div "비교 음악 듣기" at bounding box center [637, 17] width 41 height 11
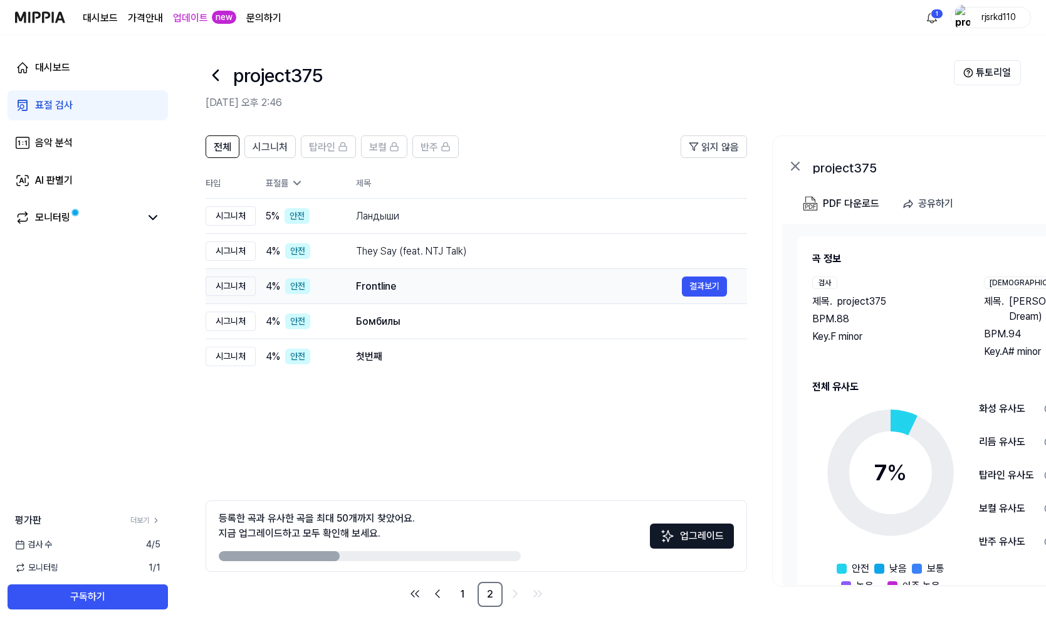
click at [386, 285] on div "Frontline" at bounding box center [519, 286] width 326 height 15
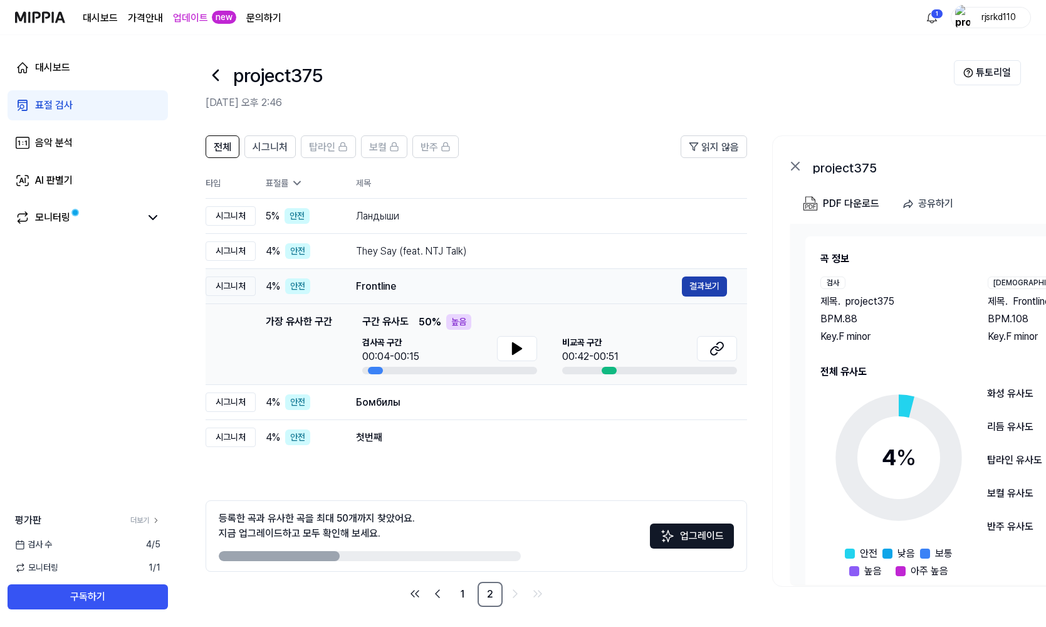
click at [710, 287] on button "결과보기" at bounding box center [704, 286] width 45 height 20
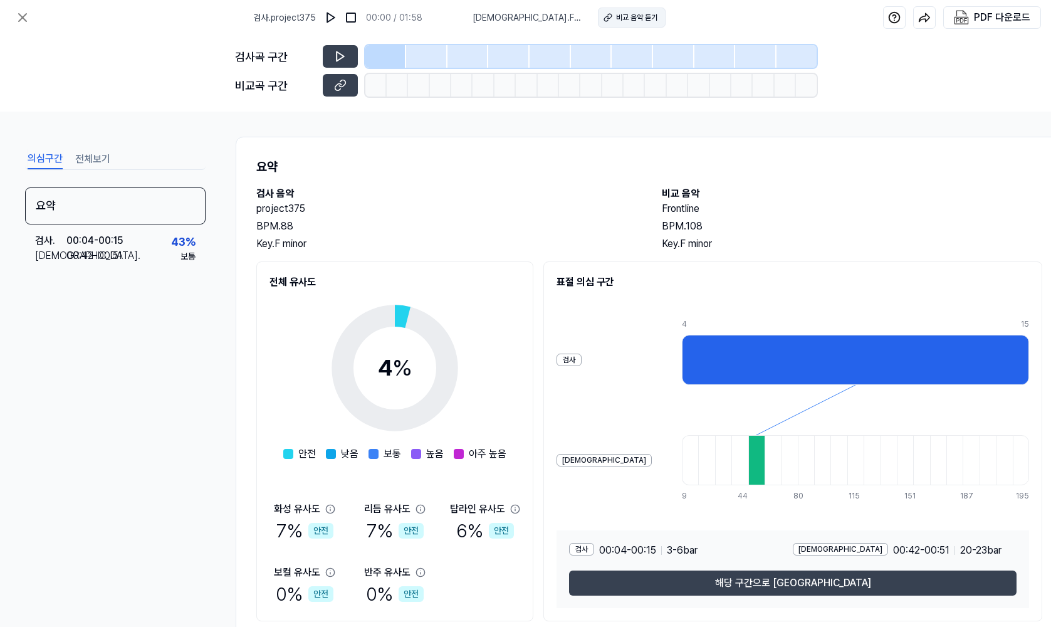
click at [616, 18] on div "비교 음악 듣기" at bounding box center [636, 17] width 41 height 11
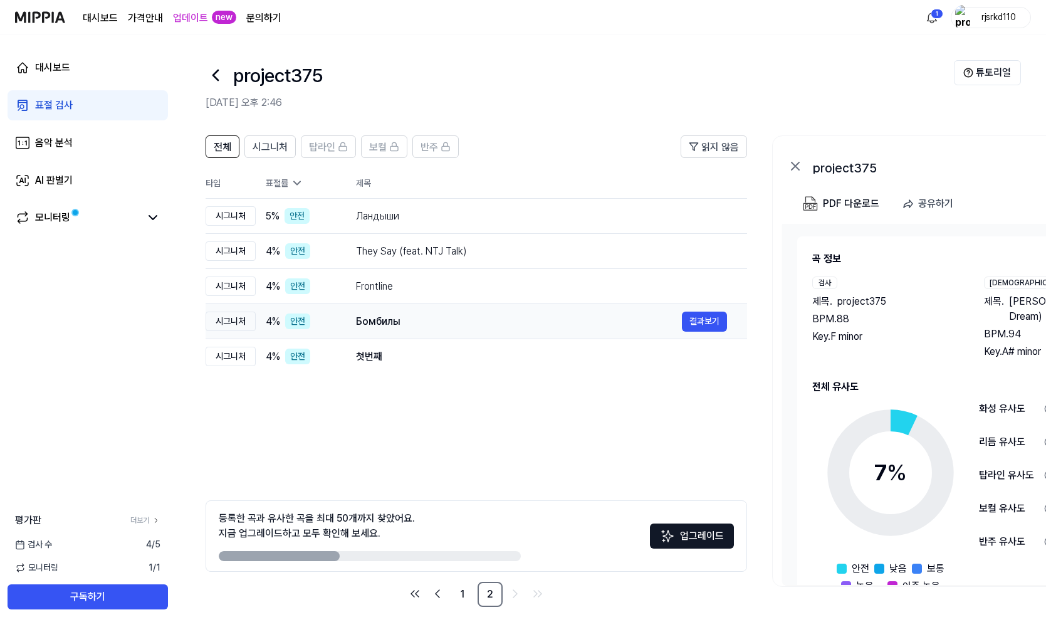
click at [391, 312] on div "Бомбилы 결과보기" at bounding box center [541, 322] width 371 height 20
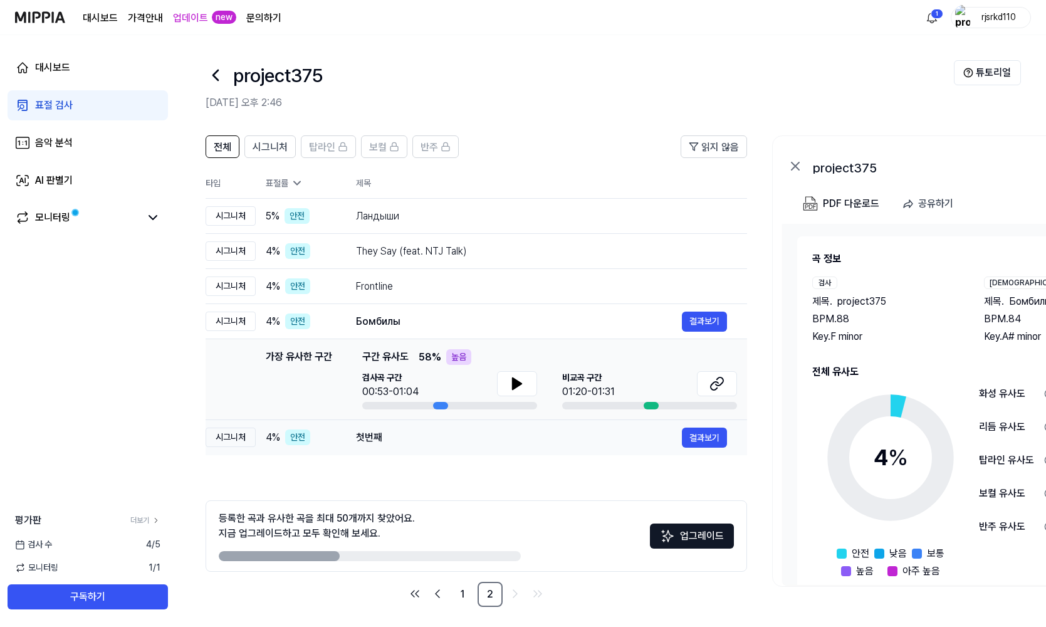
click at [382, 441] on div "첫번째" at bounding box center [519, 437] width 326 height 15
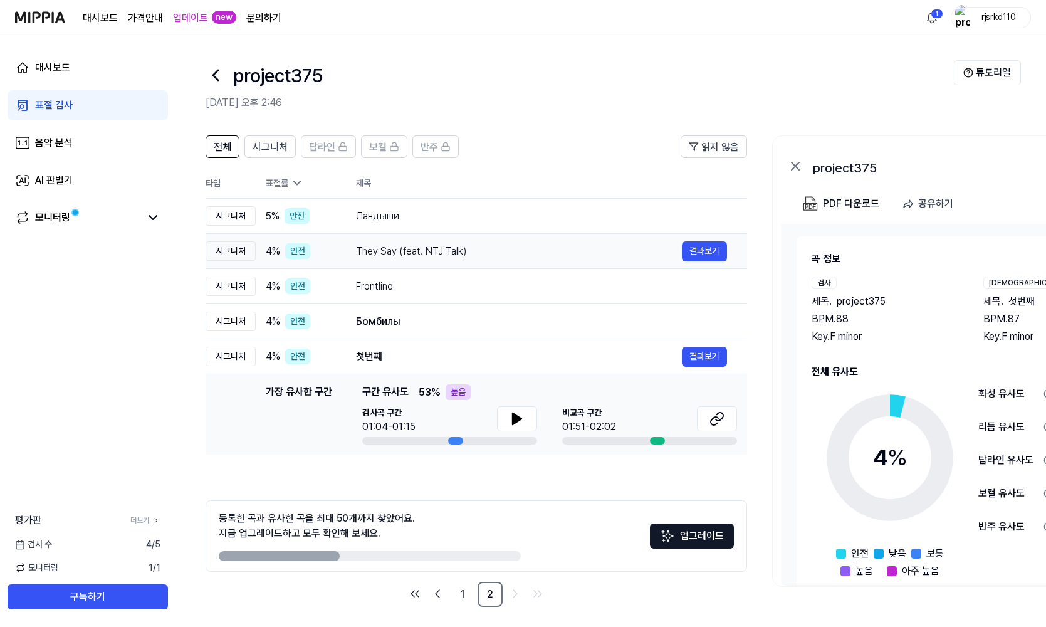
click at [384, 250] on div "They Say (feat. NTJ Talk)" at bounding box center [519, 251] width 326 height 15
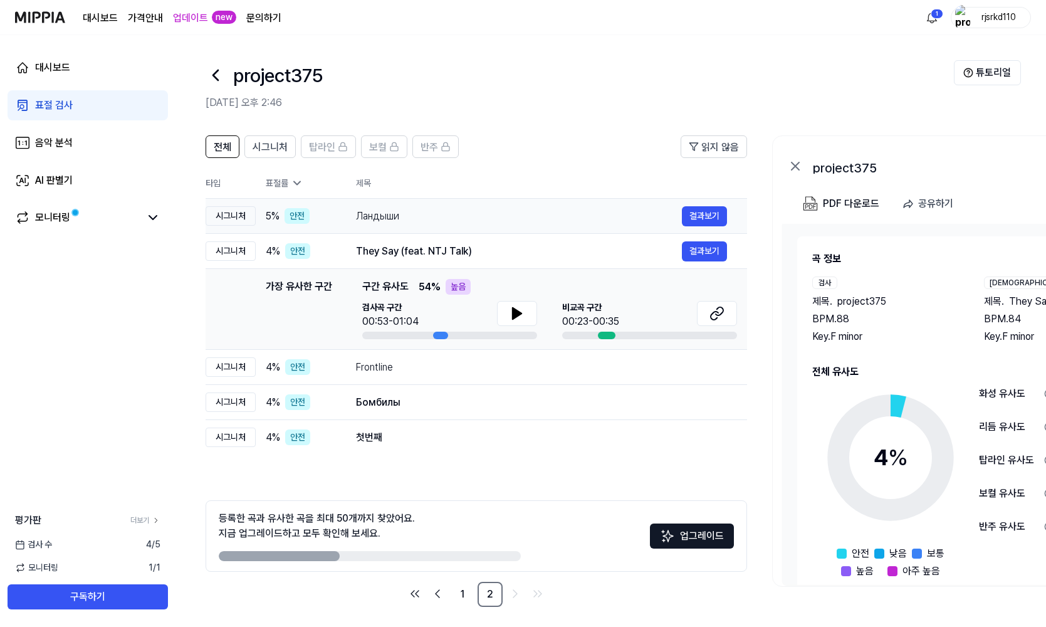
click at [377, 223] on div "Ландыши" at bounding box center [519, 216] width 326 height 15
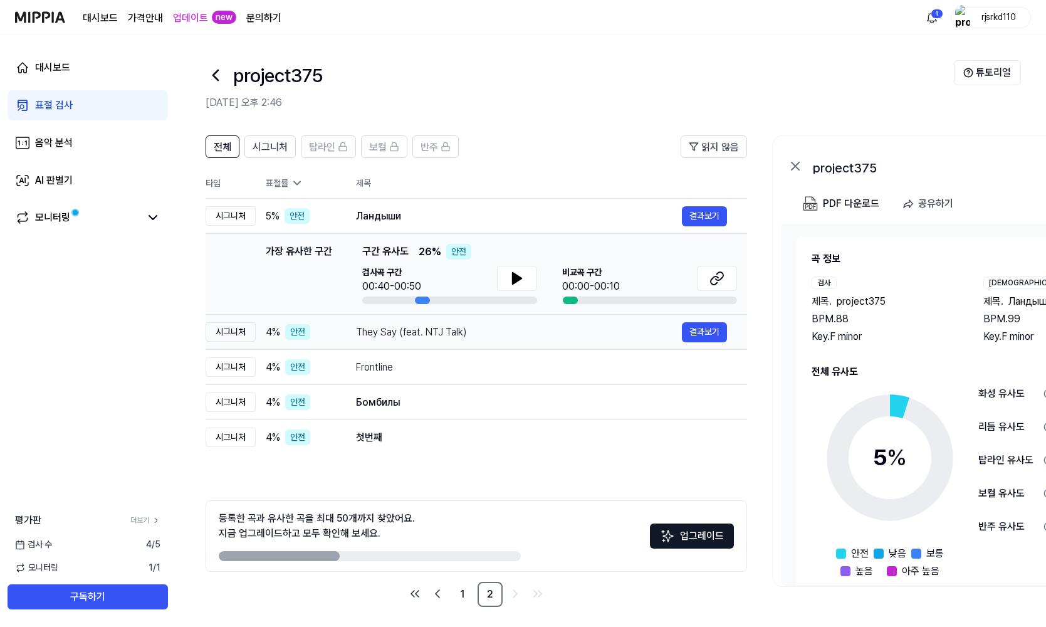
click at [374, 335] on div "They Say (feat. NTJ Talk)" at bounding box center [519, 332] width 326 height 15
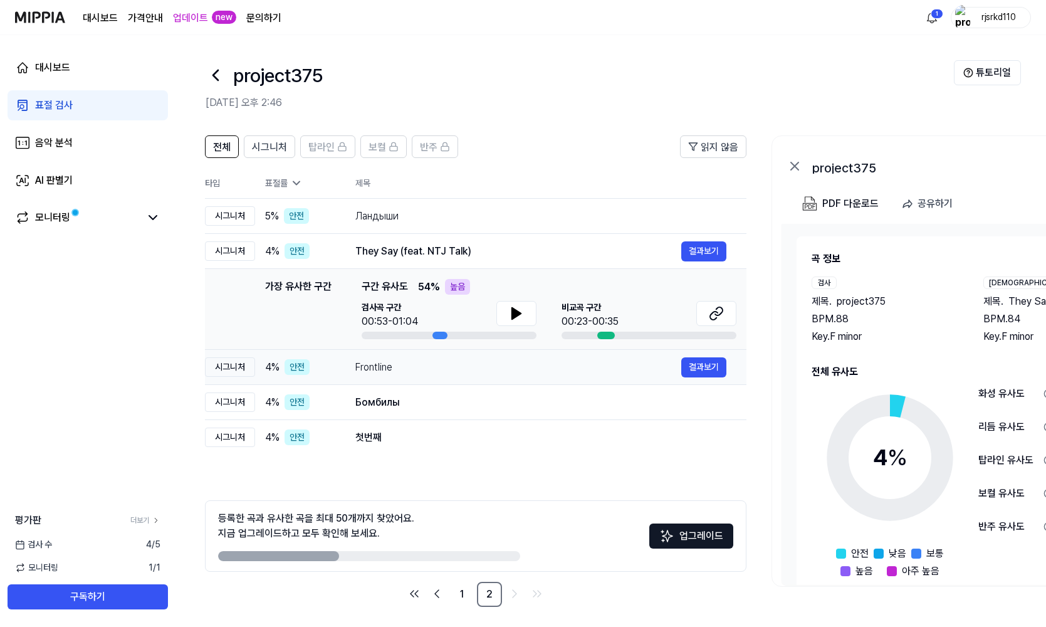
click at [381, 366] on div "Frontline" at bounding box center [518, 367] width 326 height 15
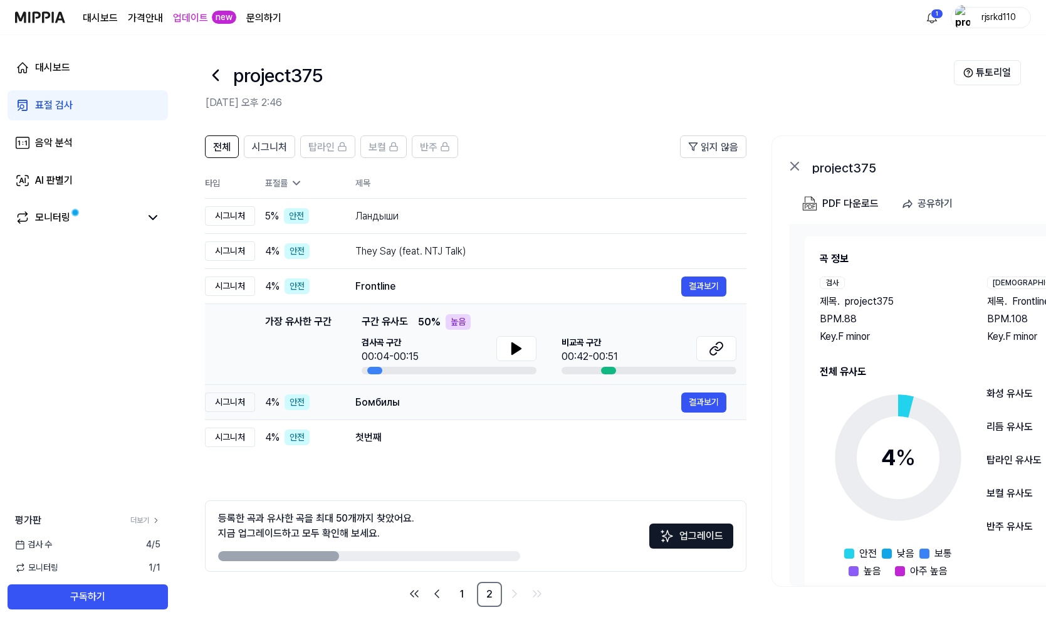
click at [379, 402] on div "Бомбилы" at bounding box center [518, 402] width 326 height 15
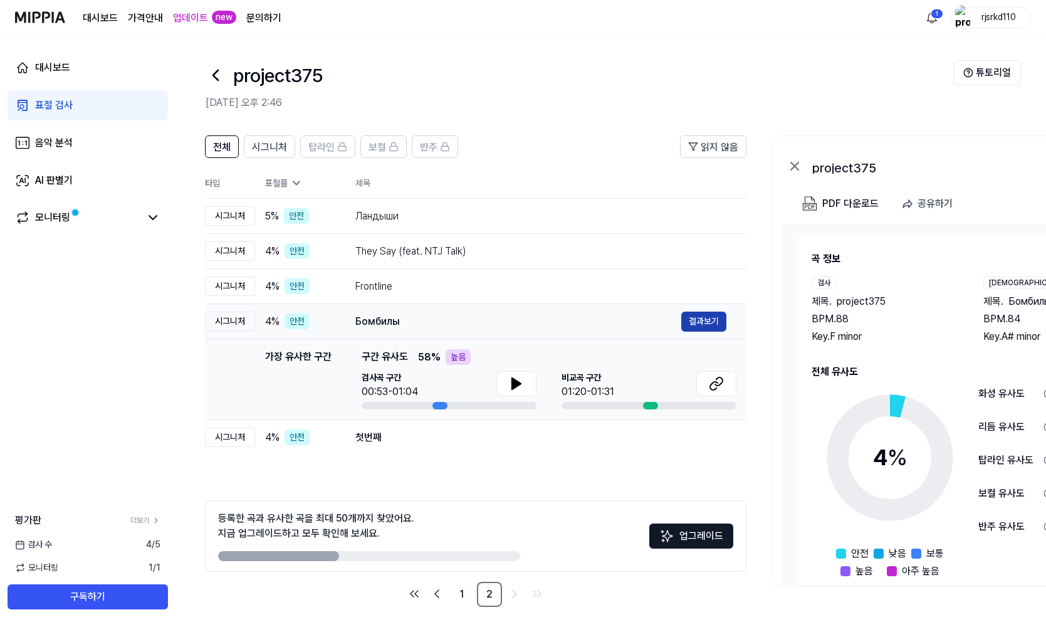
click at [692, 329] on button "결과보기" at bounding box center [703, 322] width 45 height 20
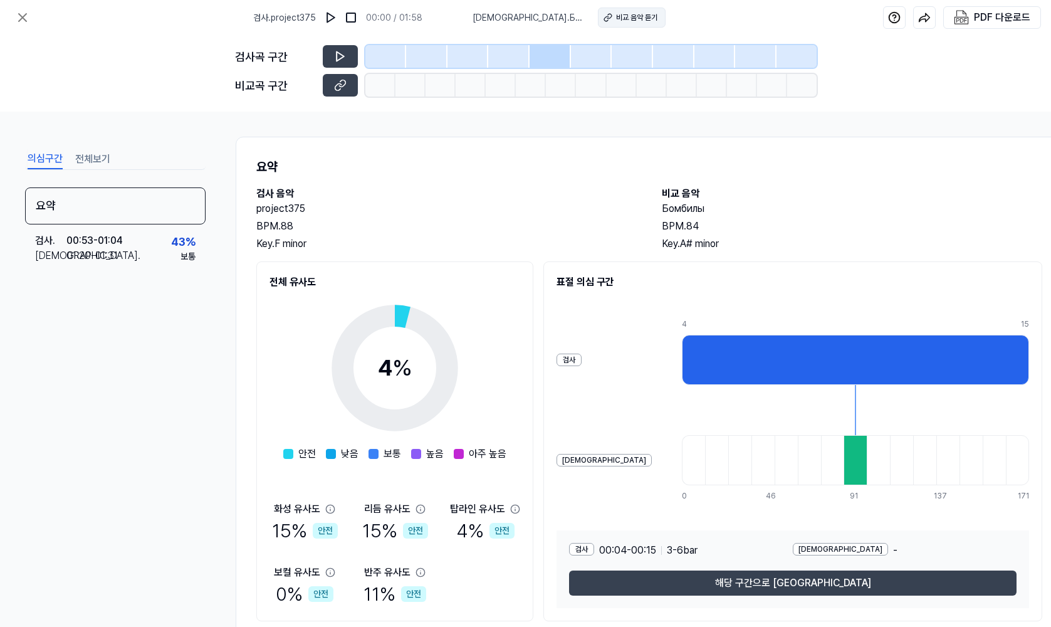
click at [598, 17] on button "비교 음악 듣기" at bounding box center [632, 18] width 68 height 20
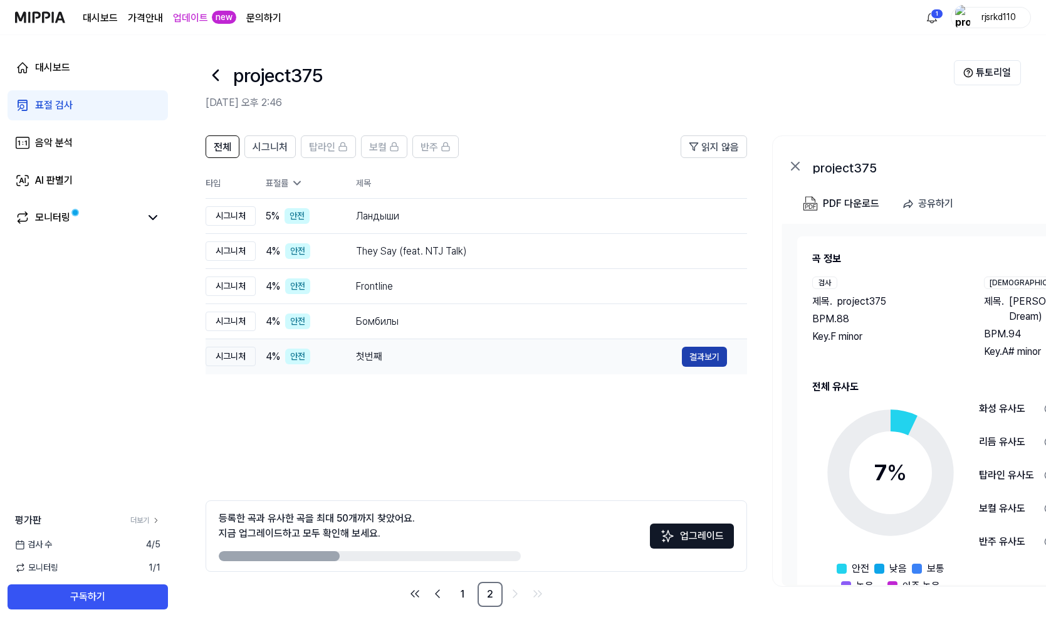
click at [724, 354] on button "결과보기" at bounding box center [704, 357] width 45 height 20
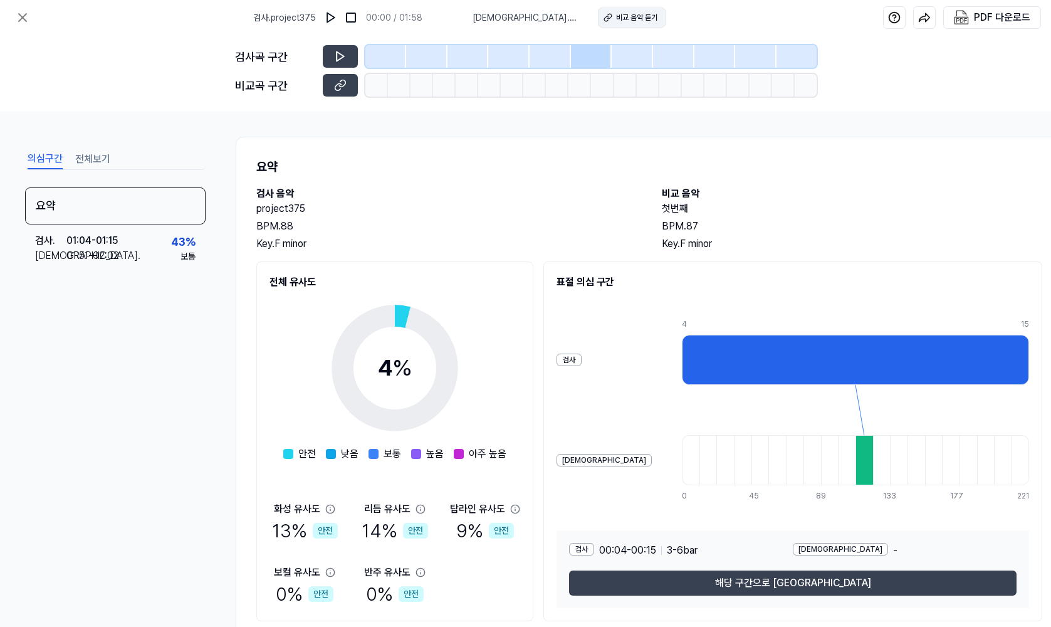
click at [616, 17] on div "비교 음악 듣기" at bounding box center [636, 17] width 41 height 11
click at [23, 8] on button at bounding box center [22, 17] width 25 height 25
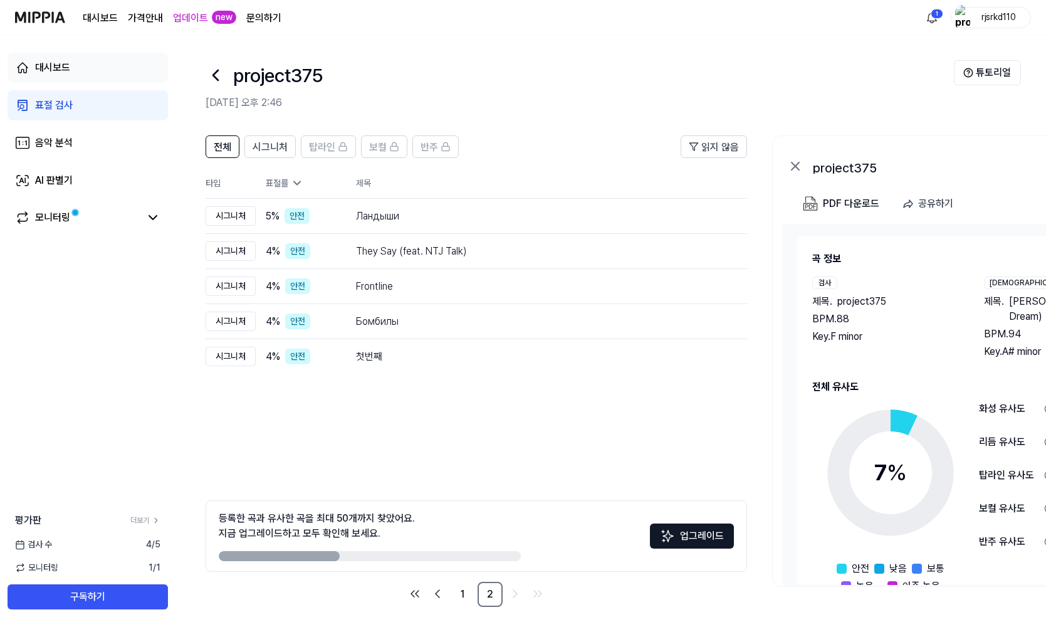
click at [46, 63] on div "대시보드" at bounding box center [52, 67] width 35 height 15
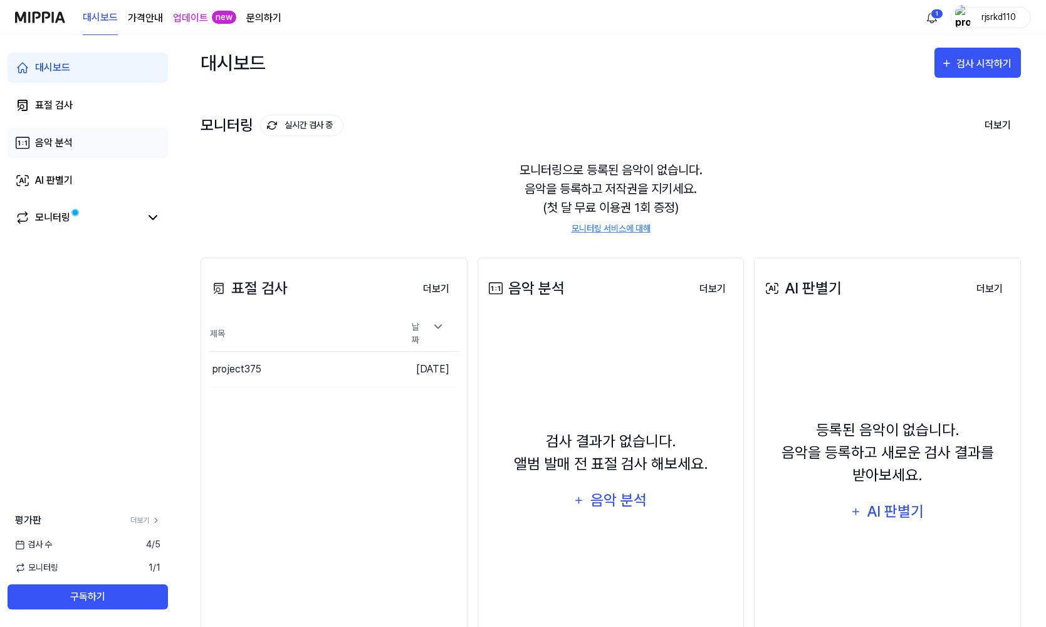
click at [82, 153] on link "음악 분석" at bounding box center [88, 143] width 160 height 30
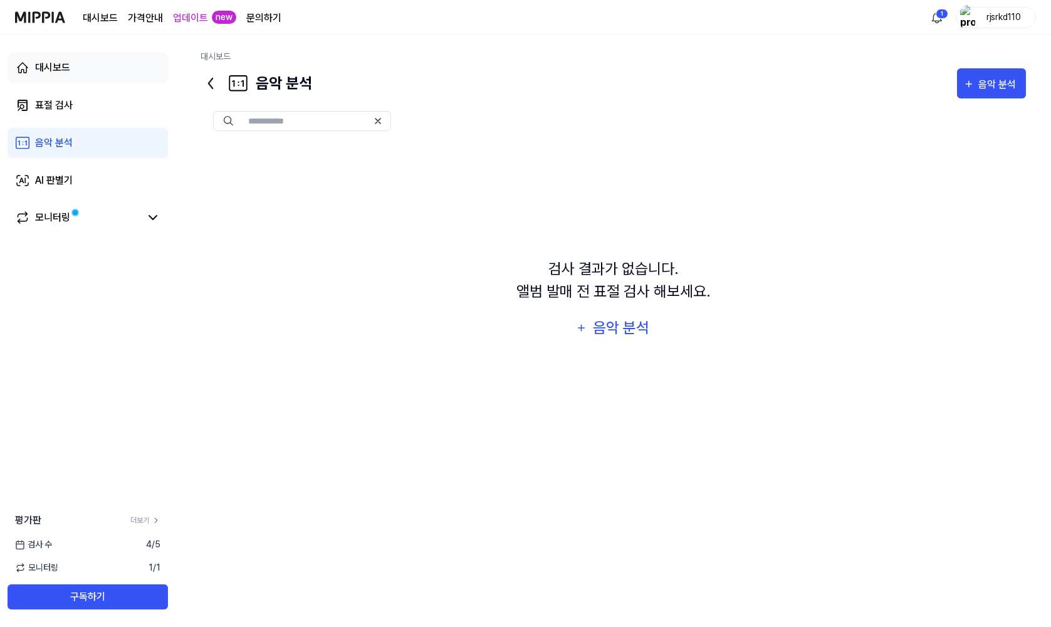
click at [80, 71] on link "대시보드" at bounding box center [88, 68] width 160 height 30
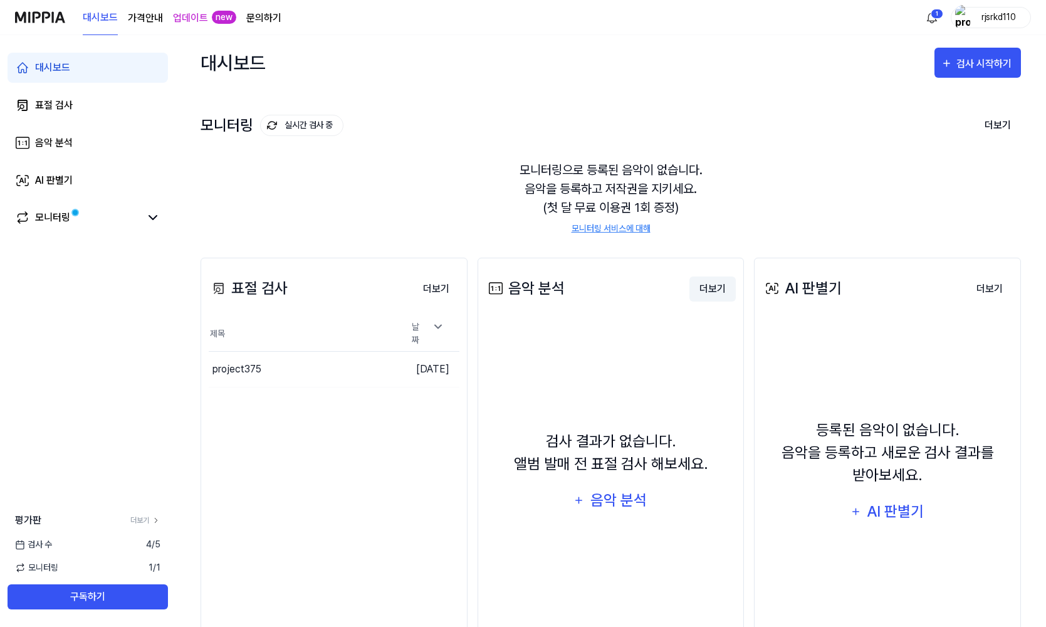
click at [728, 293] on button "더보기" at bounding box center [713, 288] width 46 height 25
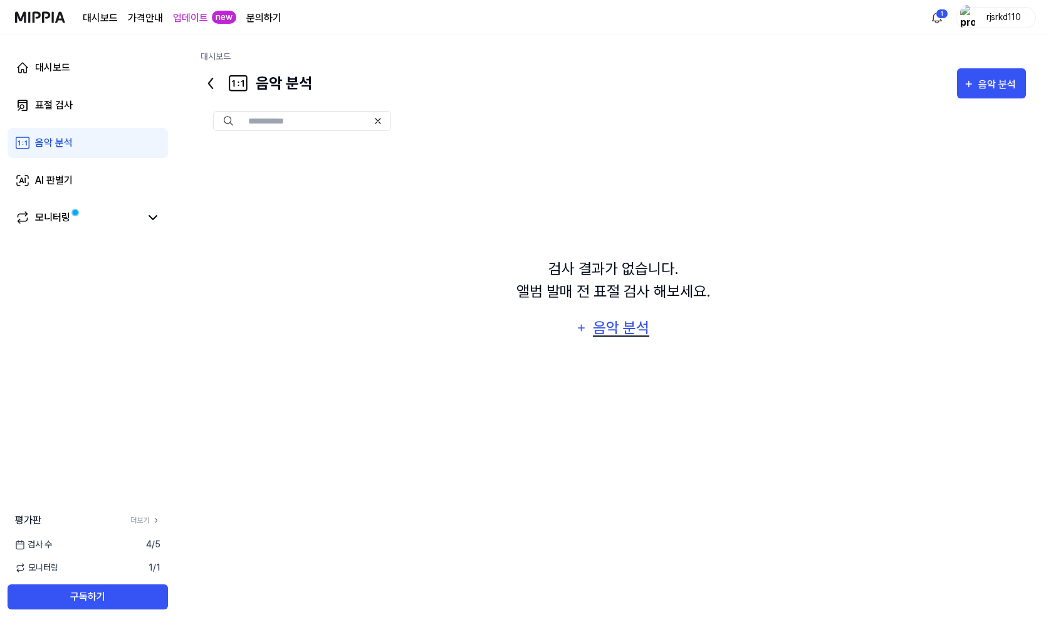
click at [634, 322] on div "음악 분석" at bounding box center [622, 328] width 60 height 24
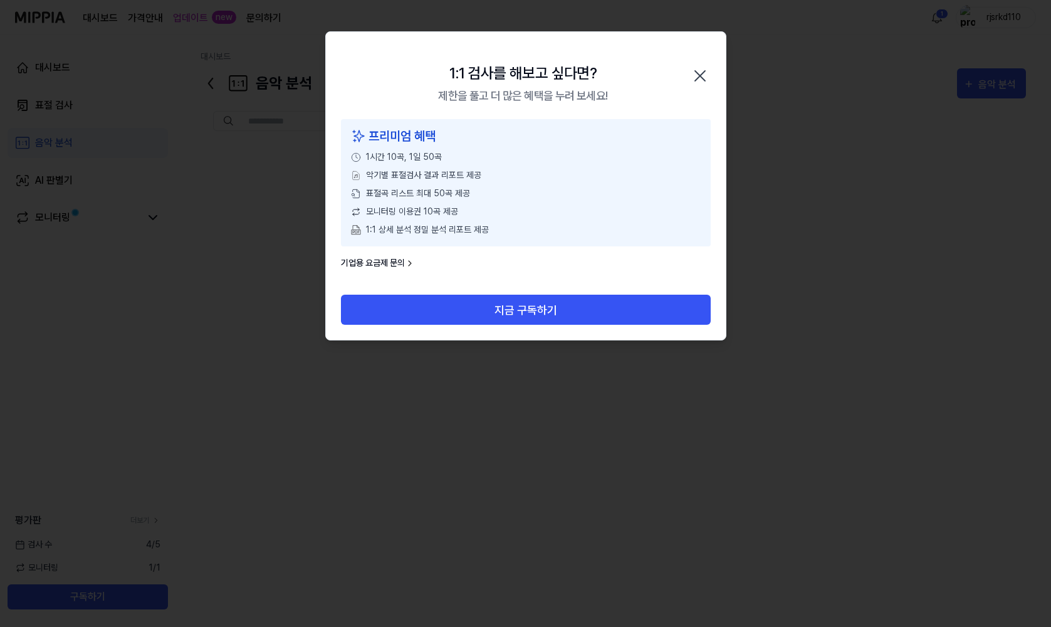
click at [703, 69] on icon "button" at bounding box center [700, 76] width 20 height 20
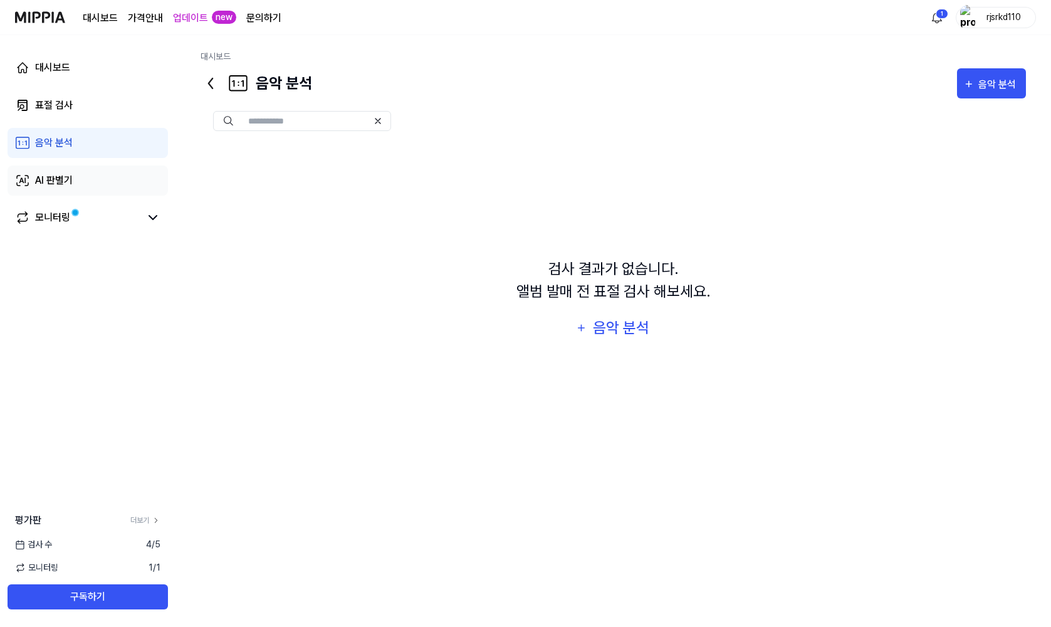
click at [75, 191] on link "AI 판별기" at bounding box center [88, 181] width 160 height 30
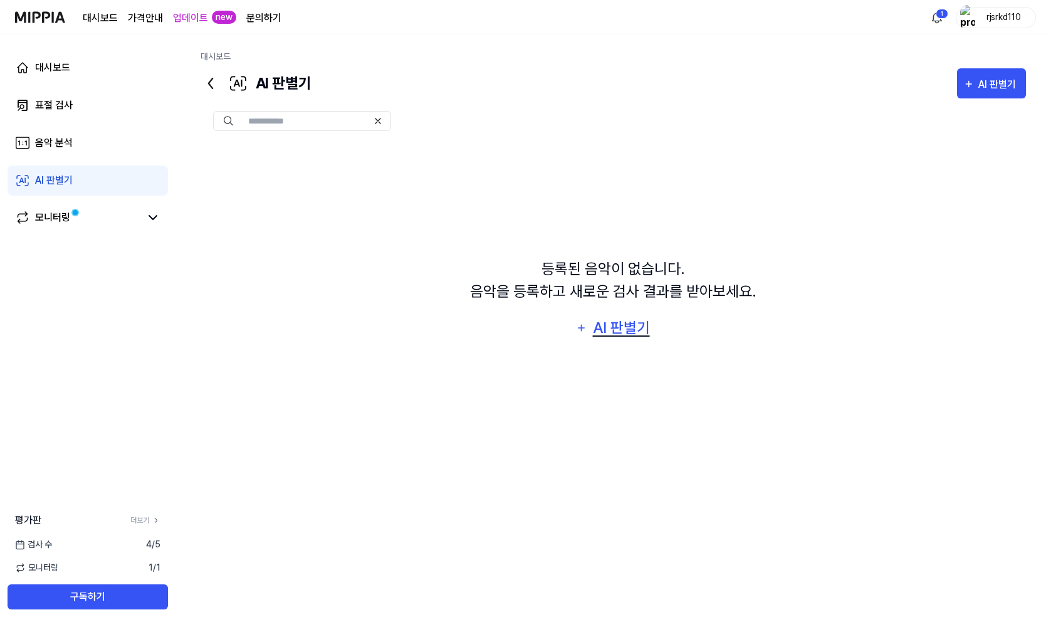
click at [628, 332] on div "AI 판별기" at bounding box center [621, 328] width 60 height 24
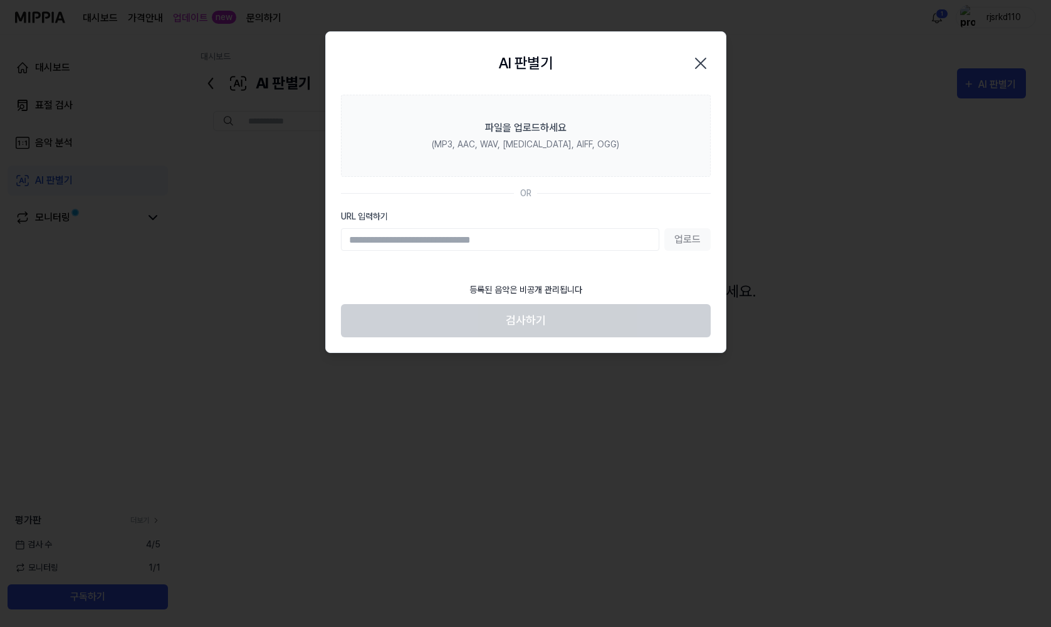
click at [697, 54] on icon "button" at bounding box center [701, 63] width 20 height 20
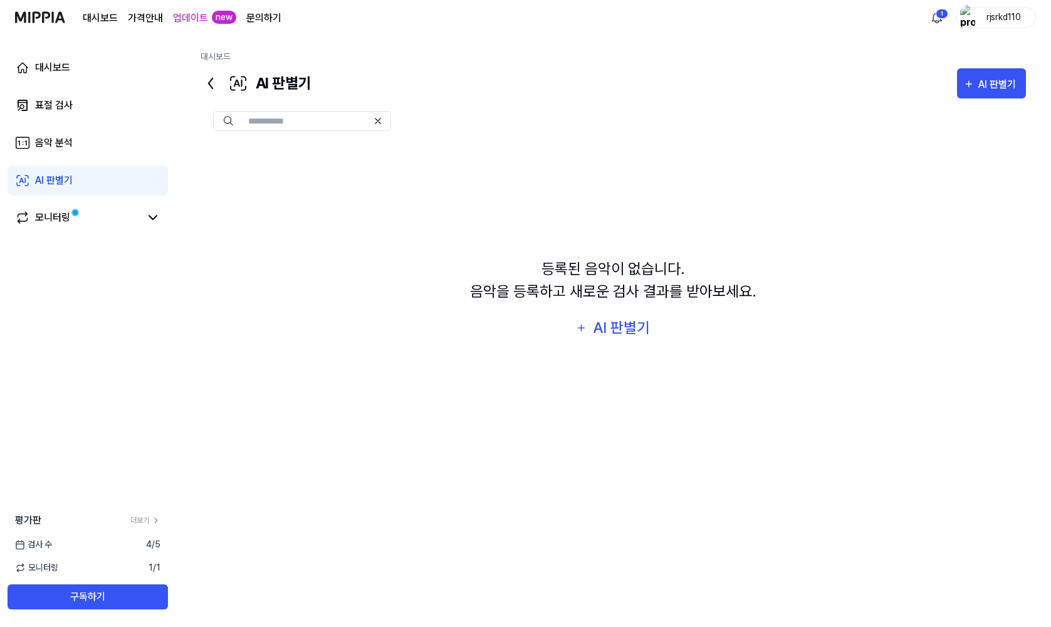
click at [221, 90] on div "AI 판별기" at bounding box center [256, 83] width 111 height 30
click at [216, 83] on icon at bounding box center [211, 83] width 20 height 20
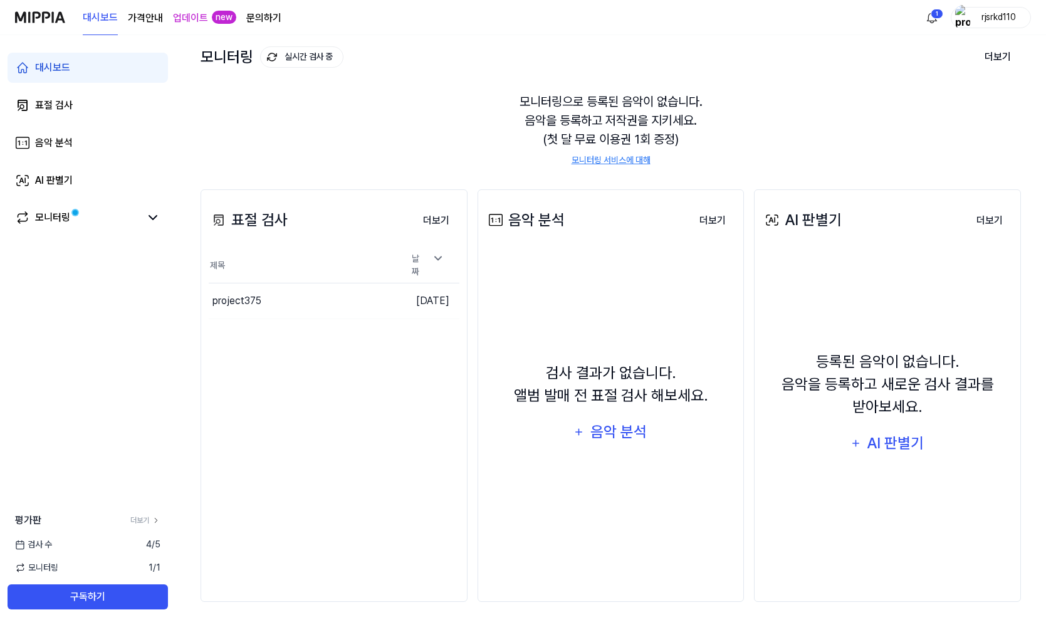
scroll to position [0, 0]
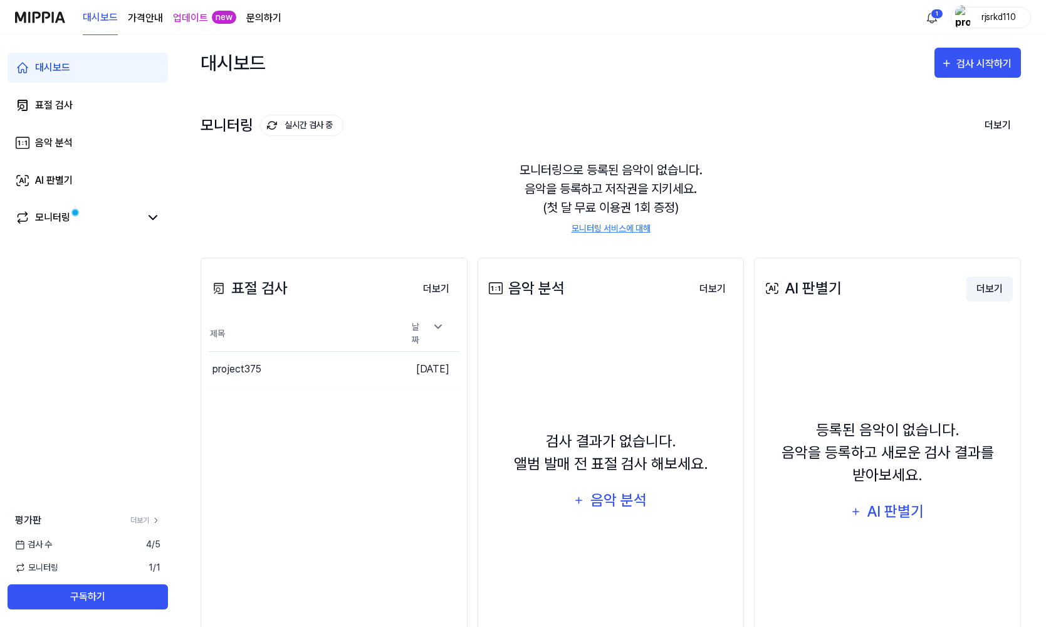
click at [1006, 295] on button "더보기" at bounding box center [990, 288] width 46 height 25
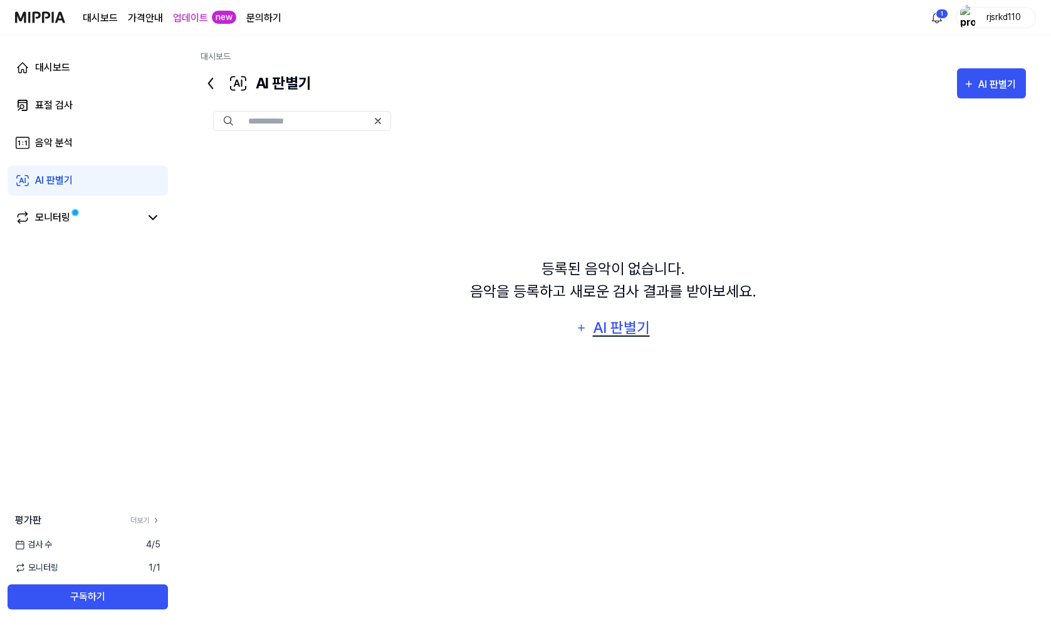
click at [613, 318] on div "AI 판별기" at bounding box center [621, 328] width 60 height 24
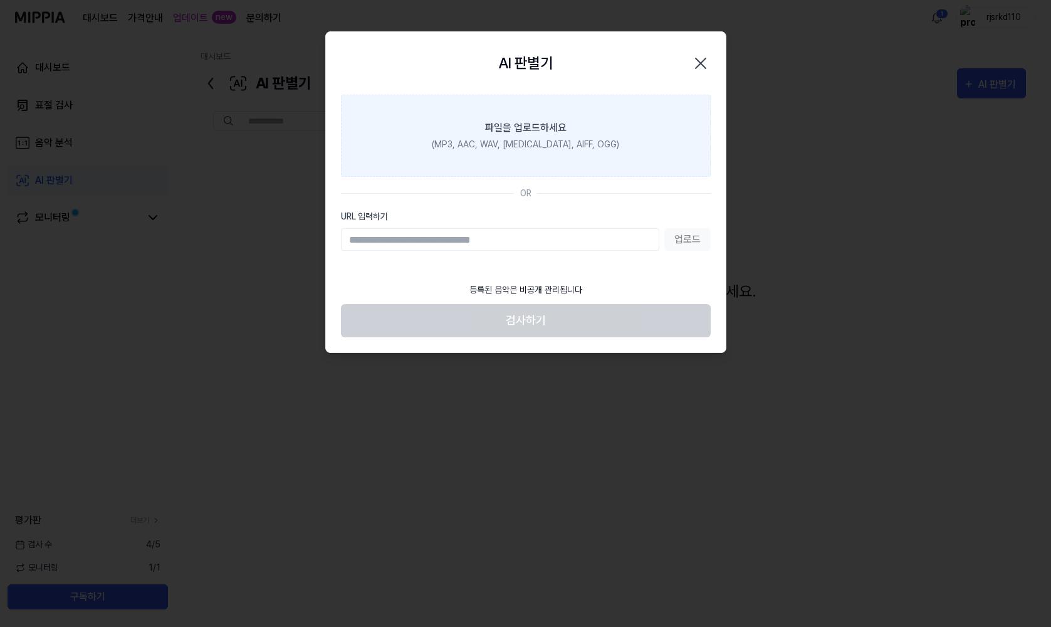
click at [540, 159] on label "파일을 업로드하세요 (MP3, AAC, WAV, [MEDICAL_DATA], AIFF, OGG)" at bounding box center [526, 136] width 370 height 82
click at [0, 0] on input "파일을 업로드하세요 (MP3, AAC, WAV, [MEDICAL_DATA], AIFF, OGG)" at bounding box center [0, 0] width 0 height 0
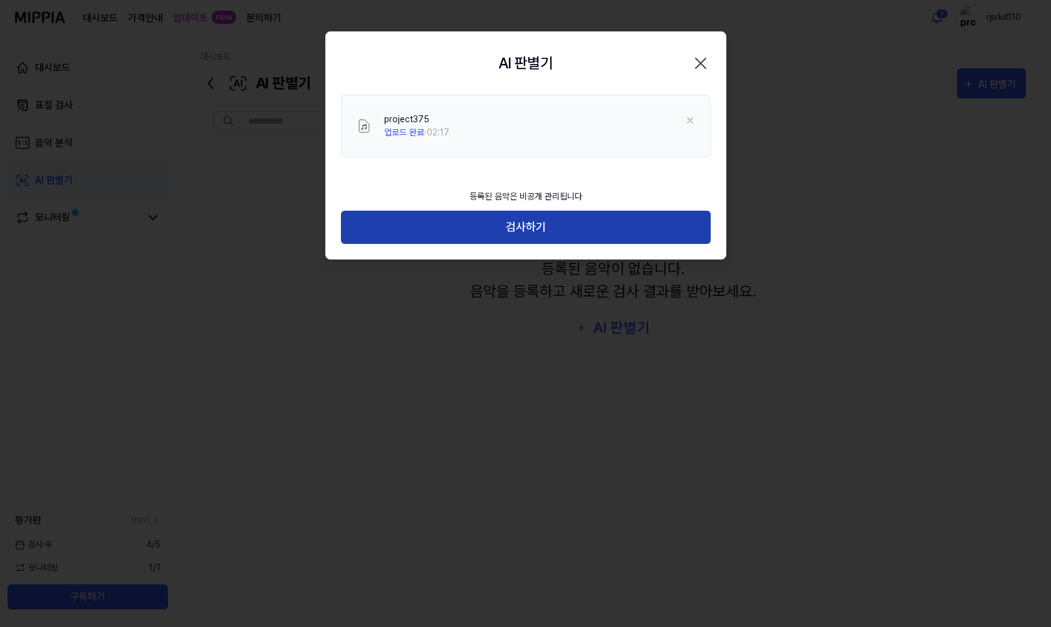
click at [554, 216] on button "검사하기" at bounding box center [526, 227] width 370 height 33
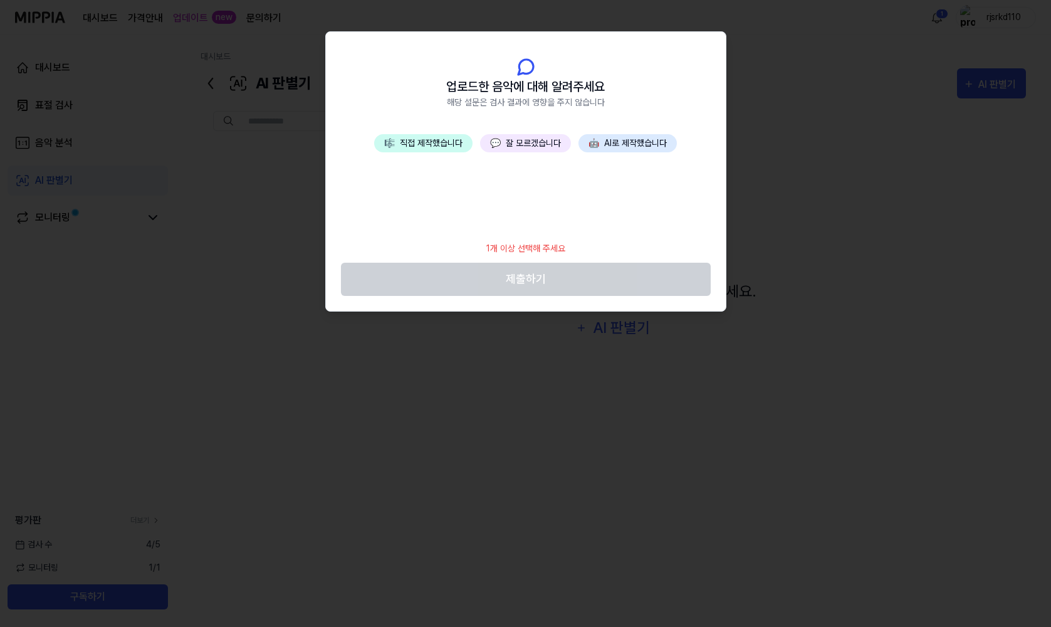
click at [438, 148] on button "🎼 직접 제작했습니다" at bounding box center [423, 143] width 98 height 18
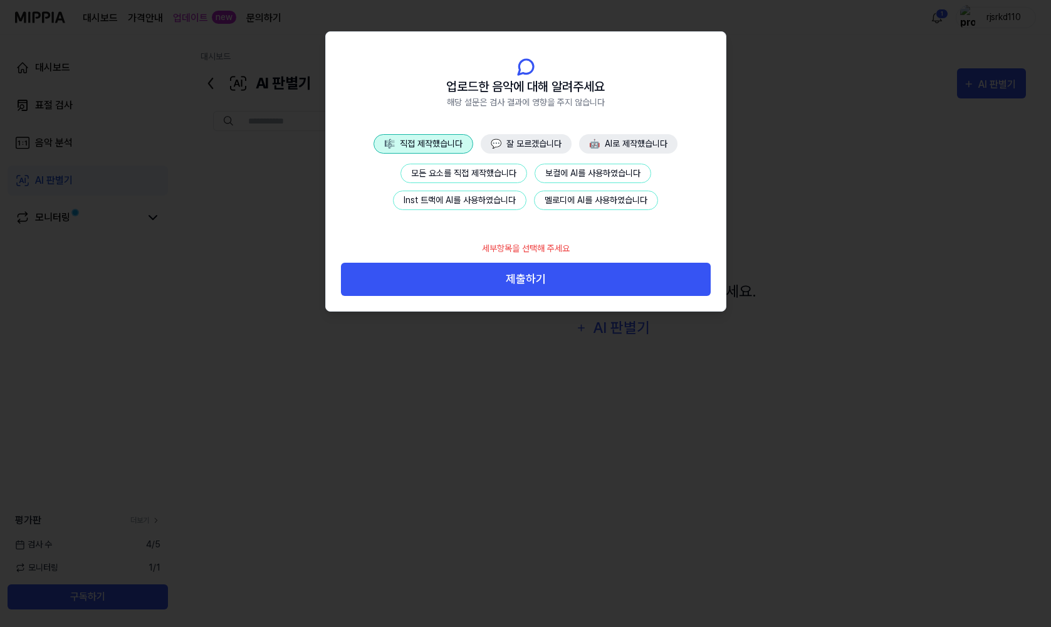
click at [458, 175] on button "모든 요소를 직접 제작했습니다" at bounding box center [464, 173] width 127 height 19
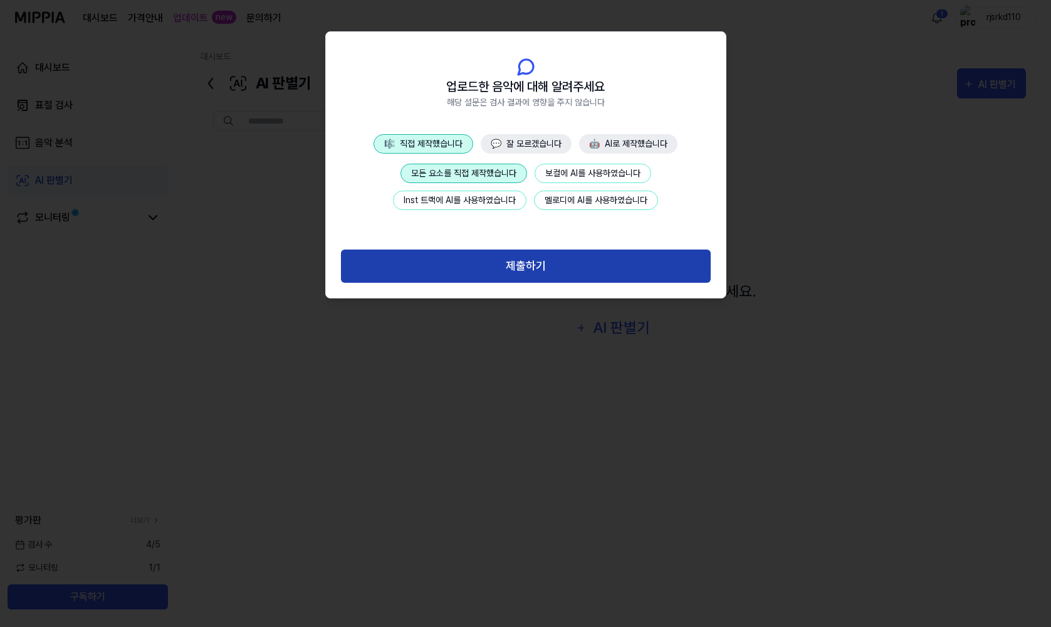
click at [560, 266] on button "제출하기" at bounding box center [526, 266] width 370 height 33
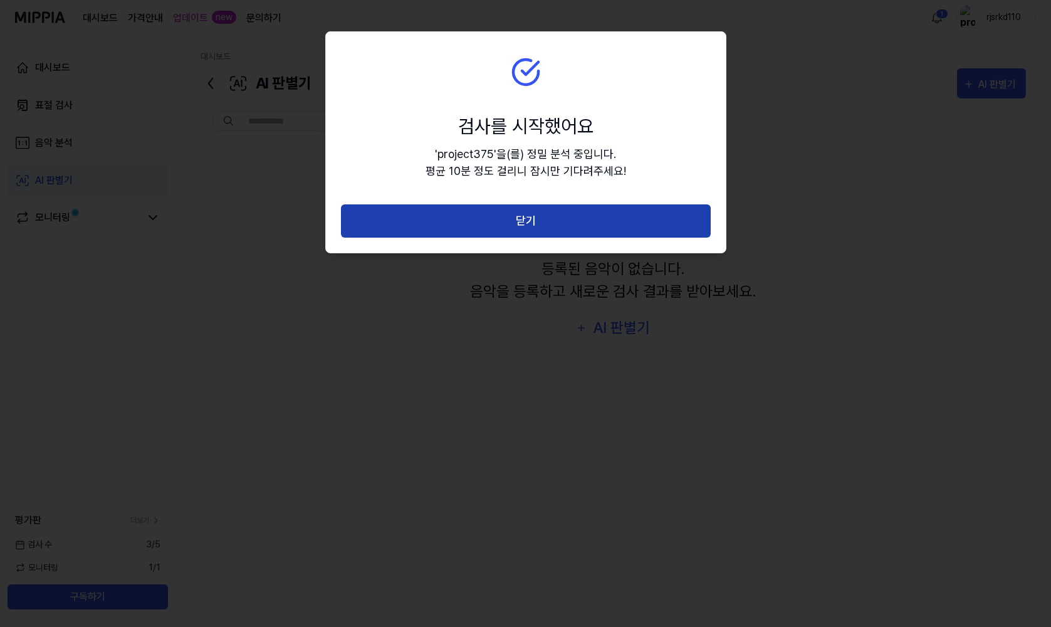
click at [544, 213] on button "닫기" at bounding box center [526, 220] width 370 height 33
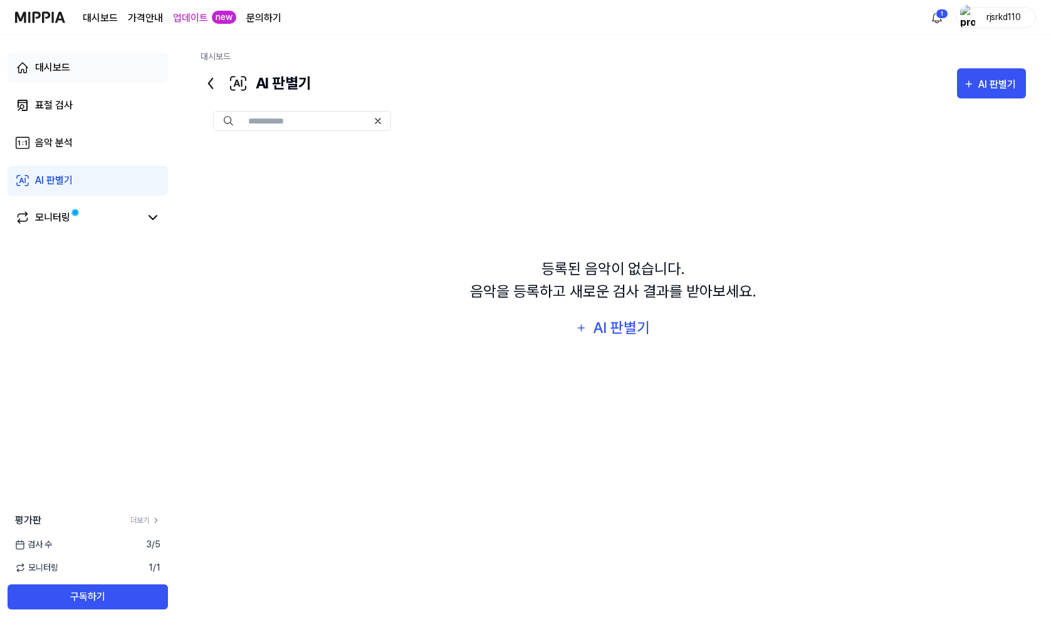
click at [50, 60] on link "대시보드" at bounding box center [88, 68] width 160 height 30
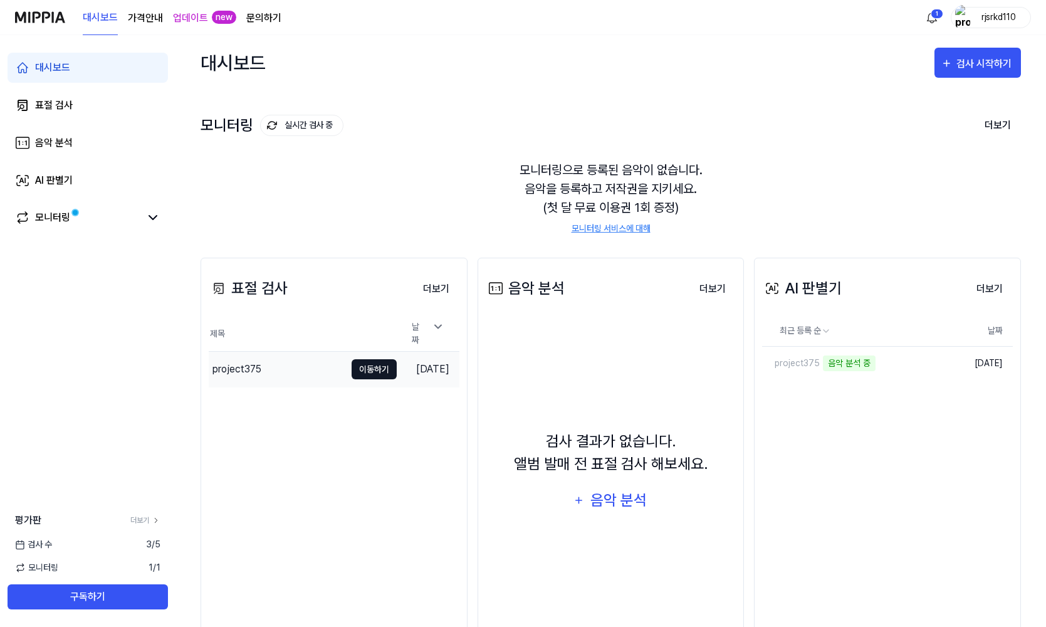
click at [359, 363] on button "이동하기" at bounding box center [374, 369] width 45 height 20
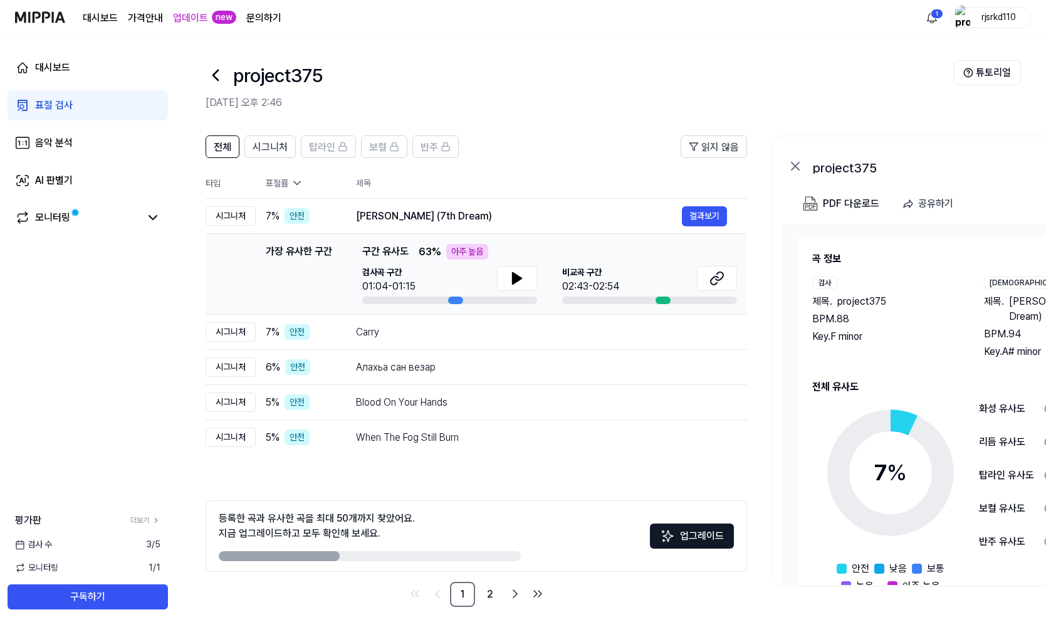
click at [793, 164] on icon at bounding box center [796, 166] width 8 height 8
click at [802, 164] on icon at bounding box center [795, 166] width 15 height 15
click at [801, 165] on icon at bounding box center [795, 166] width 15 height 15
click at [50, 65] on div "대시보드" at bounding box center [52, 67] width 35 height 15
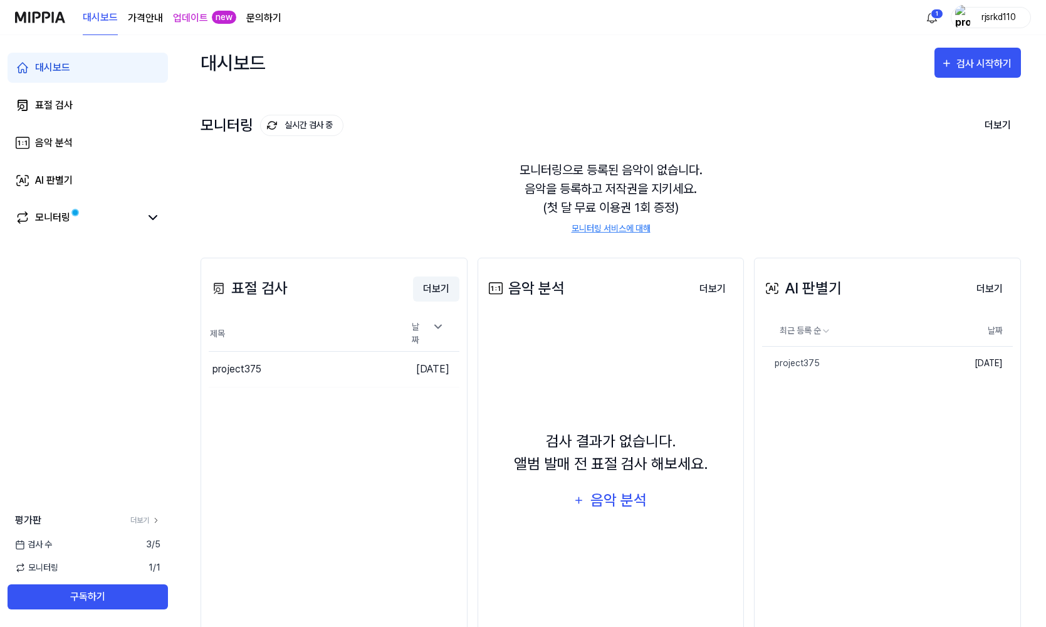
click at [439, 287] on button "더보기" at bounding box center [436, 288] width 46 height 25
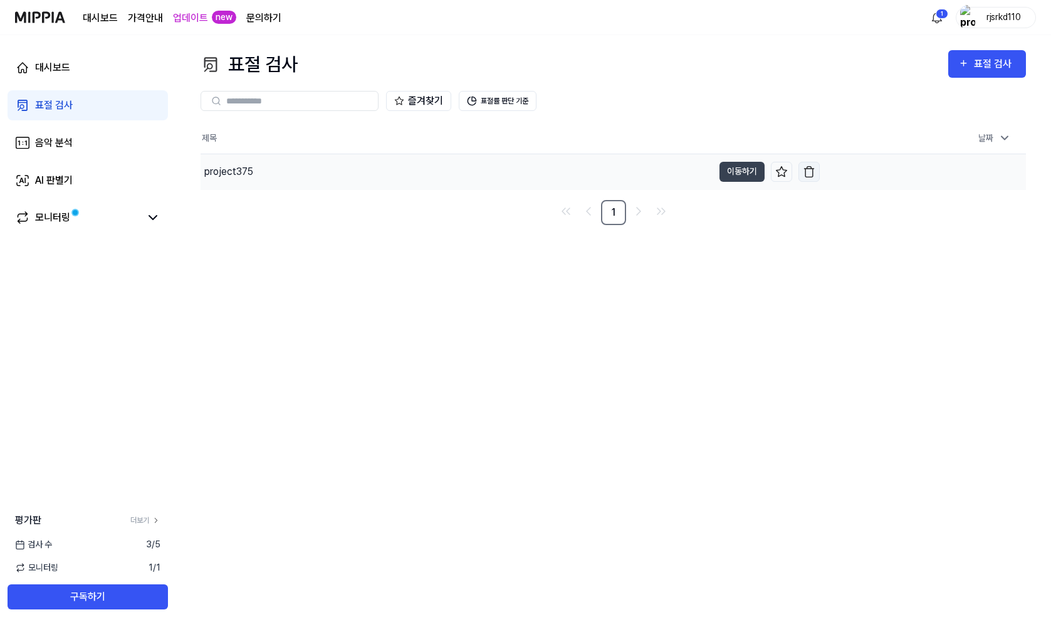
click at [818, 174] on button "button" at bounding box center [809, 172] width 21 height 20
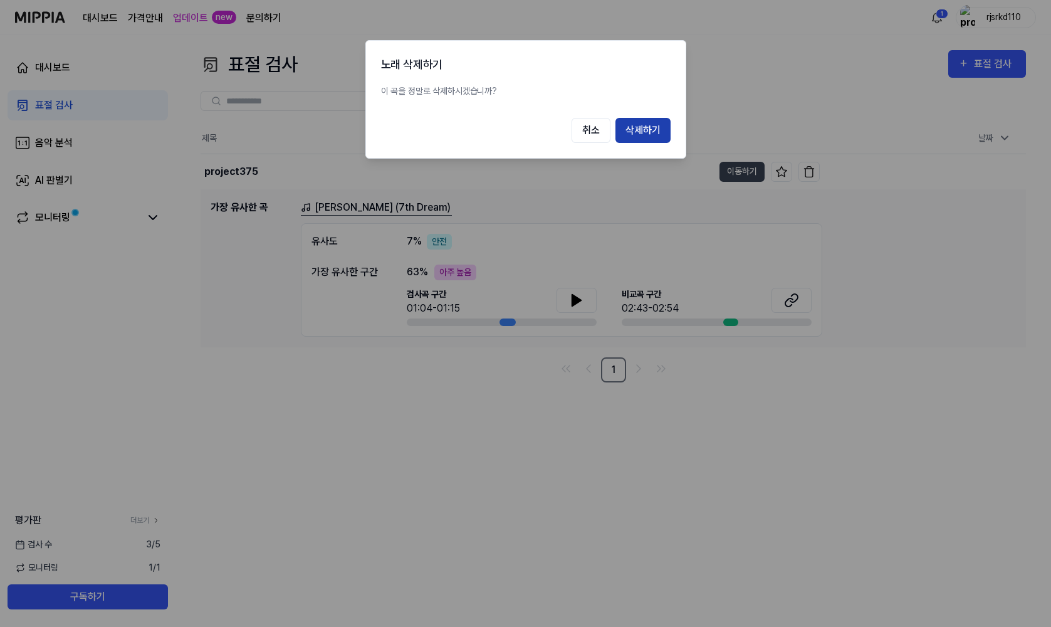
click at [651, 133] on button "삭제하기" at bounding box center [643, 130] width 55 height 25
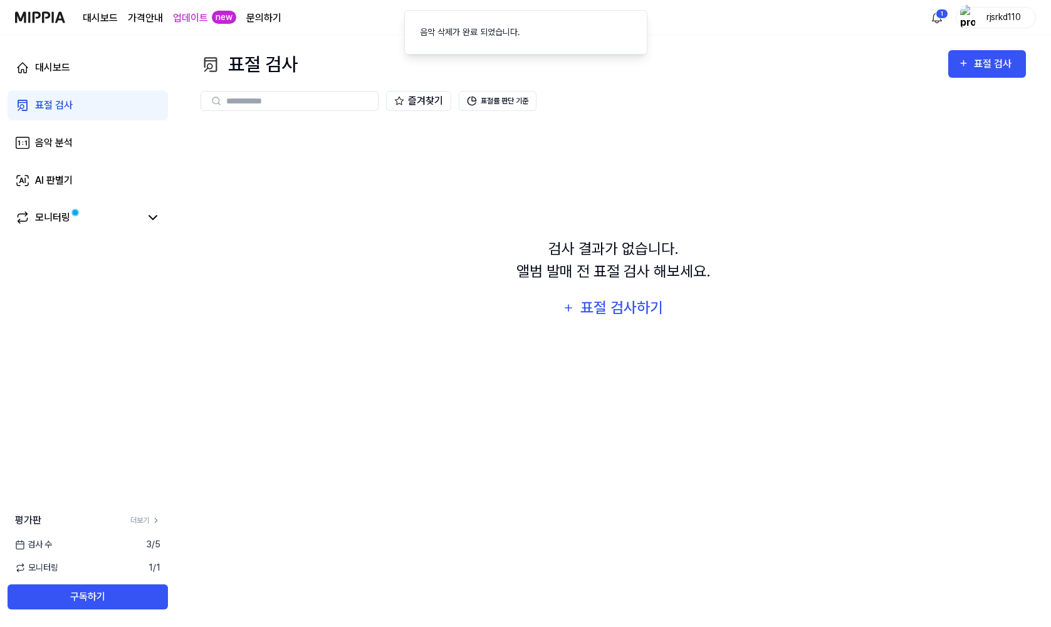
click at [999, 18] on div "rjsrkd110" at bounding box center [1003, 17] width 49 height 14
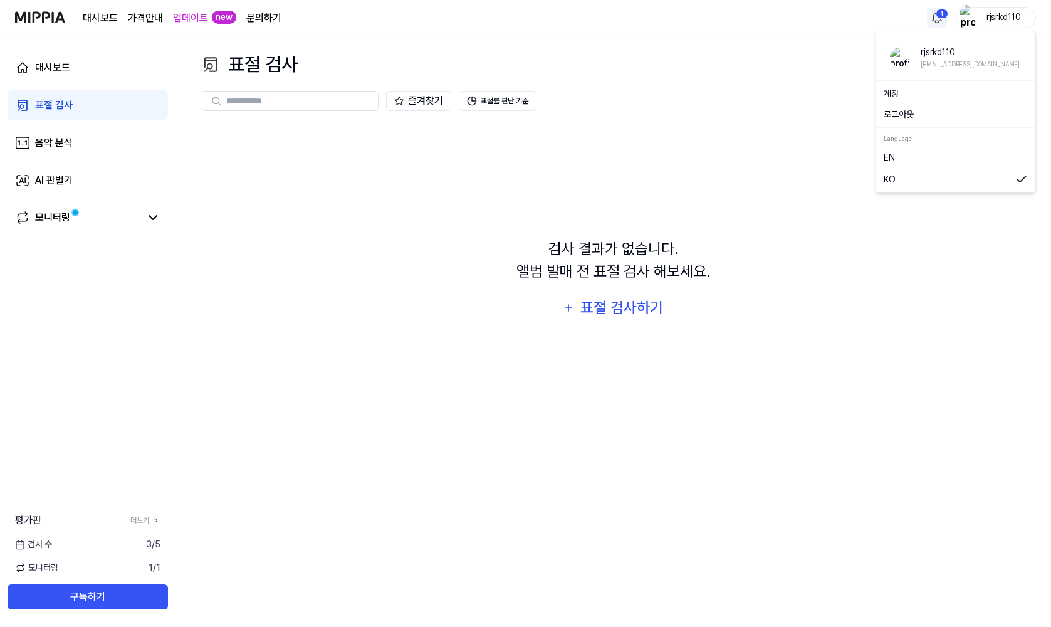
click at [940, 22] on html "대시보드 가격안내 업데이트 new 문의하기 1 rjsrkd110 대시보드 표절 검사 음악 분석 AI 판별기 모니터링 평가판 더보기 검사 [DA…" at bounding box center [525, 313] width 1051 height 627
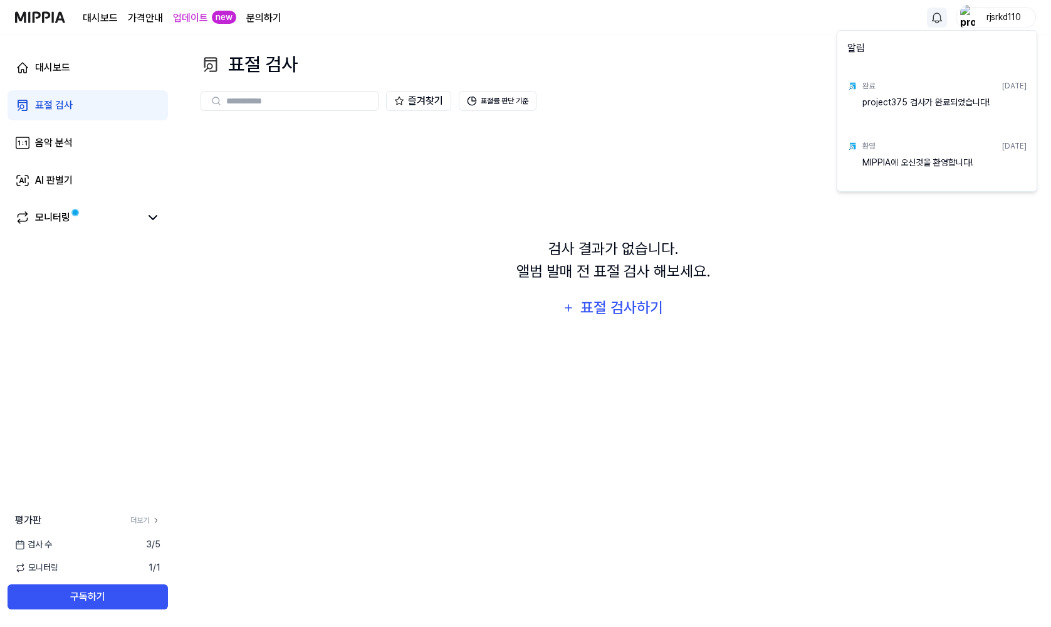
click at [996, 17] on html "대시보드 가격안내 업데이트 new 문의하기 rjsrkd110 대시보드 표절 검사 음악 분석 AI 판별기 모니터링 평가판 더보기 검사 [DATE…" at bounding box center [525, 313] width 1051 height 627
click at [996, 17] on div "rjsrkd110" at bounding box center [1003, 17] width 49 height 14
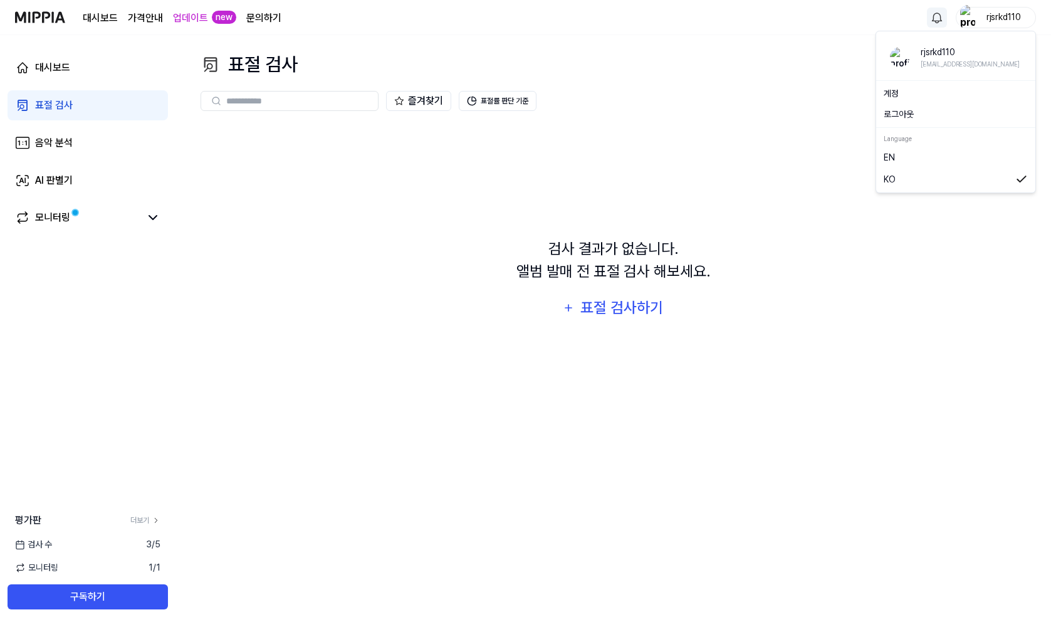
click at [992, 21] on div "rjsrkd110" at bounding box center [1003, 17] width 49 height 14
click at [55, 24] on img at bounding box center [40, 17] width 50 height 34
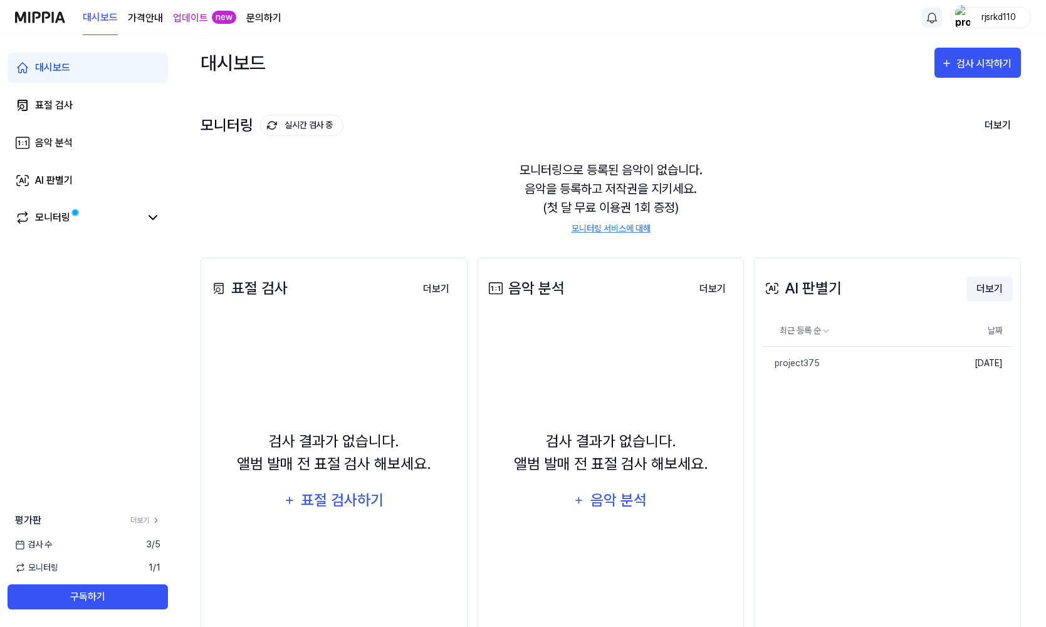
click at [987, 276] on button "더보기" at bounding box center [990, 288] width 46 height 25
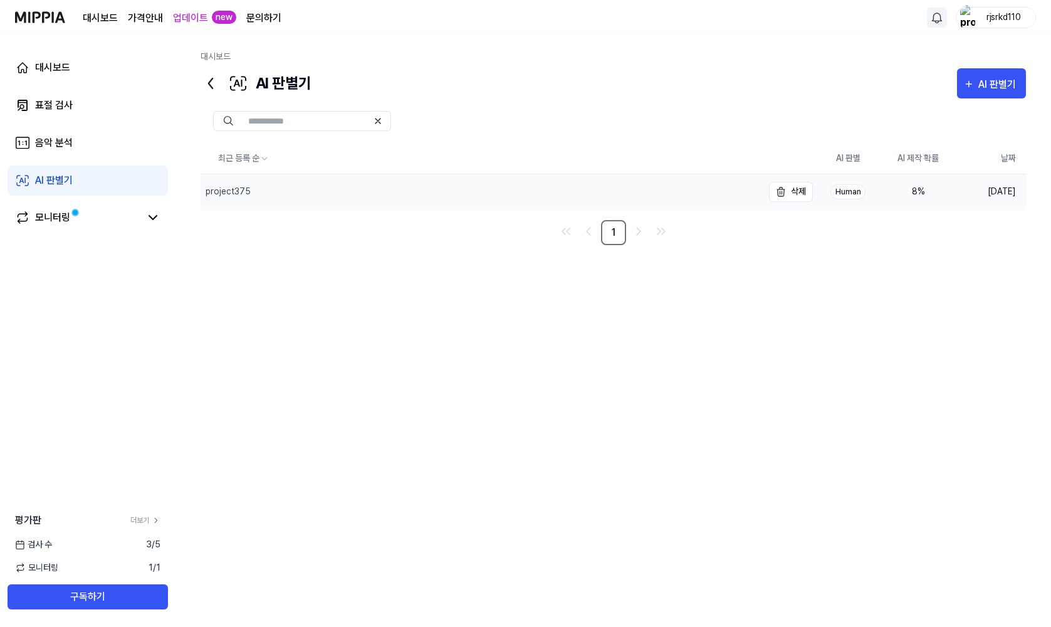
click at [246, 195] on div "project375" at bounding box center [228, 191] width 45 height 13
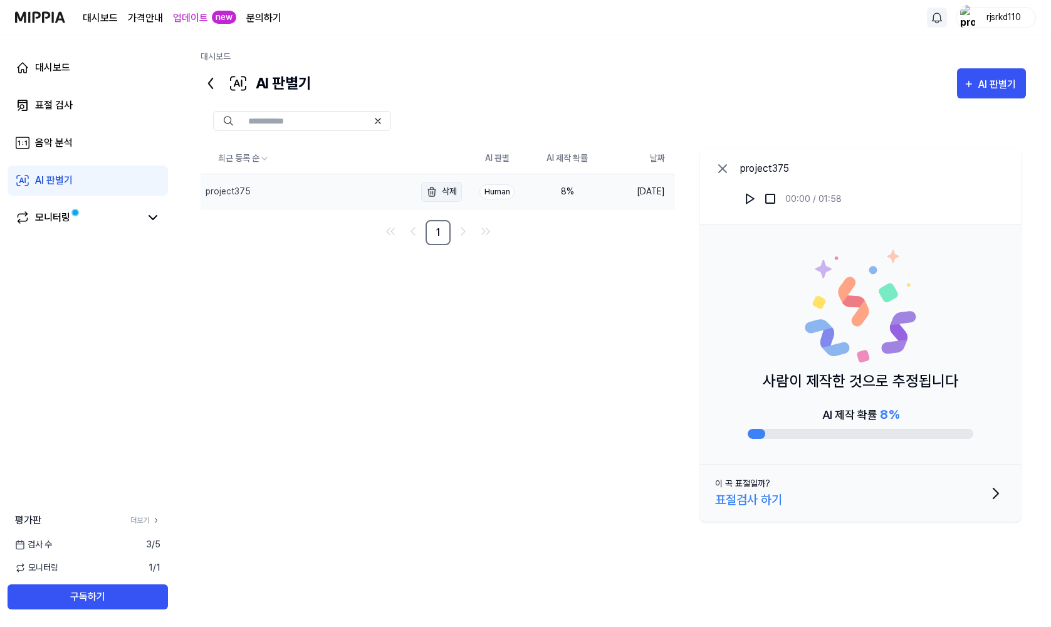
click at [444, 188] on button "삭제" at bounding box center [441, 192] width 41 height 20
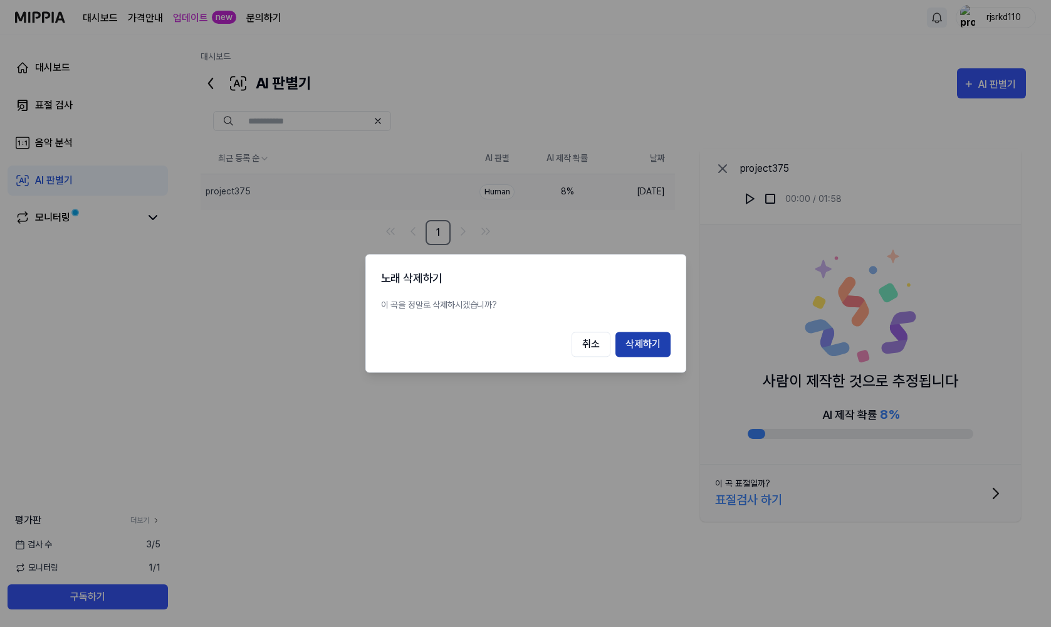
click at [665, 350] on button "삭제하기" at bounding box center [643, 344] width 55 height 25
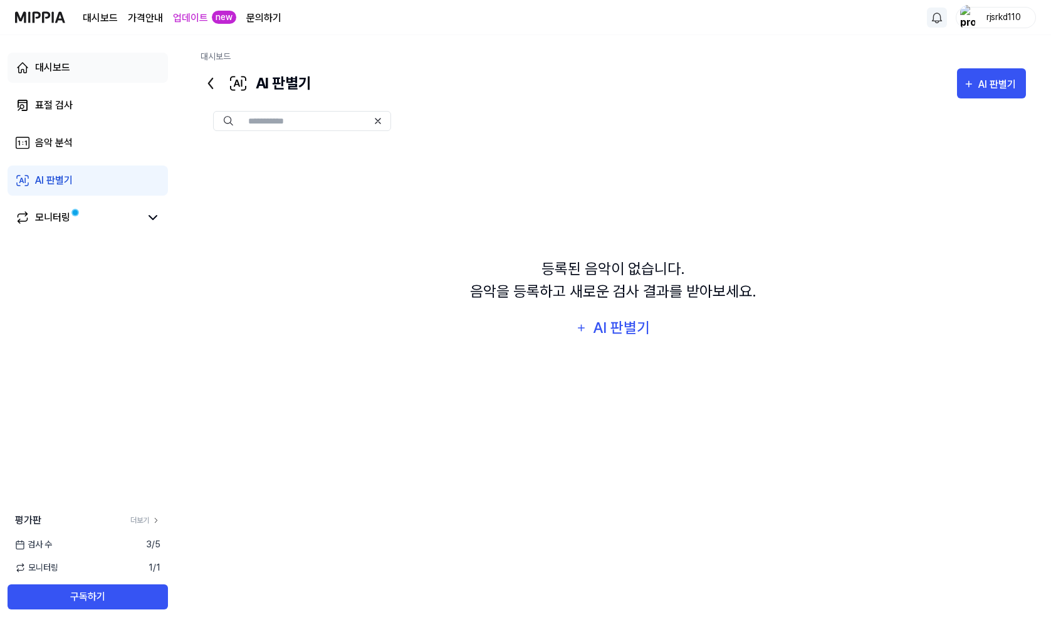
click at [73, 66] on link "대시보드" at bounding box center [88, 68] width 160 height 30
